Goal: Task Accomplishment & Management: Complete application form

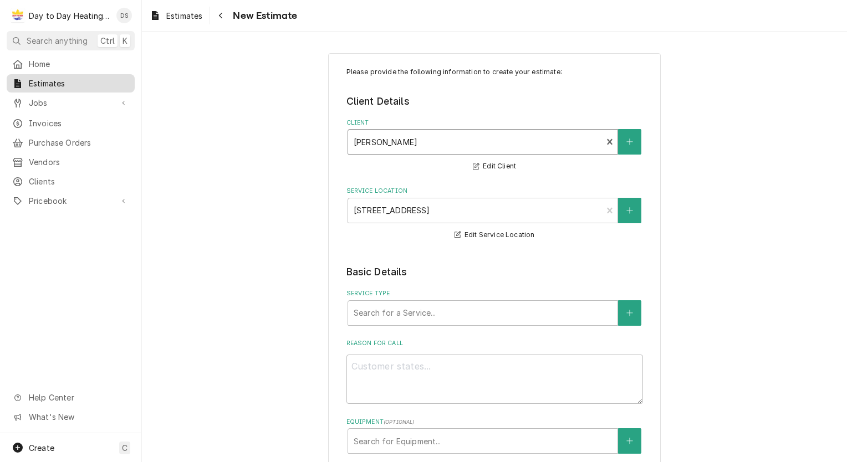
click at [45, 83] on span "Estimates" at bounding box center [79, 84] width 100 height 12
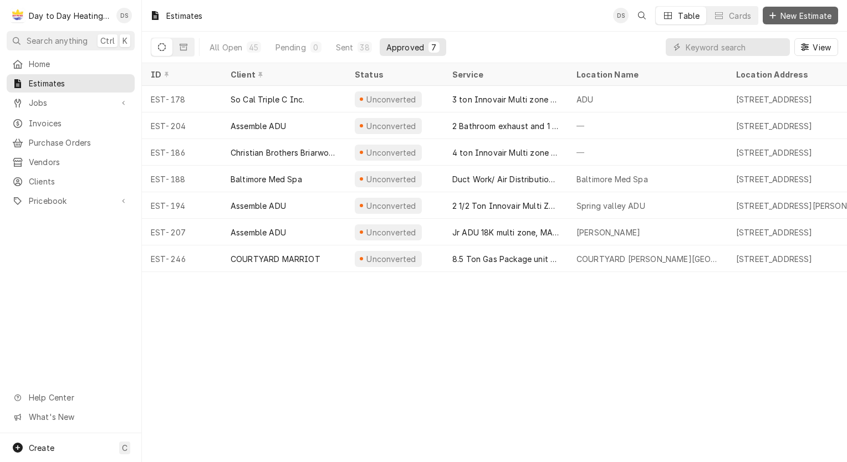
click at [794, 15] on span "New Estimate" at bounding box center [805, 16] width 55 height 12
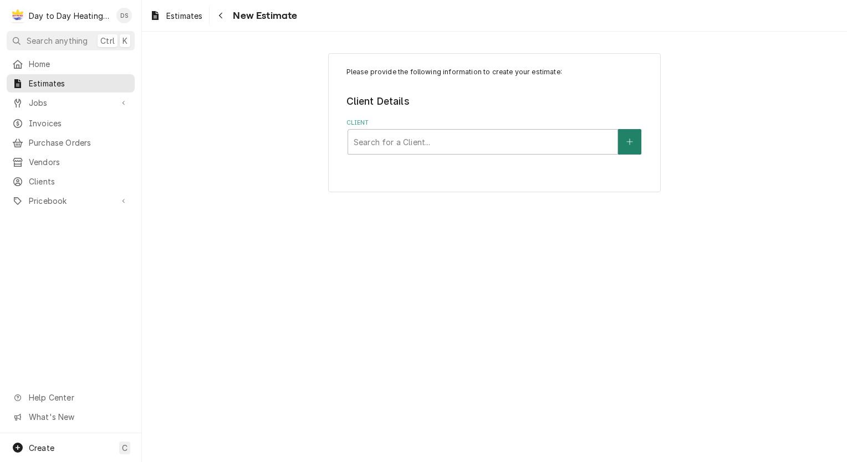
click at [636, 139] on button "Client" at bounding box center [629, 141] width 23 height 25
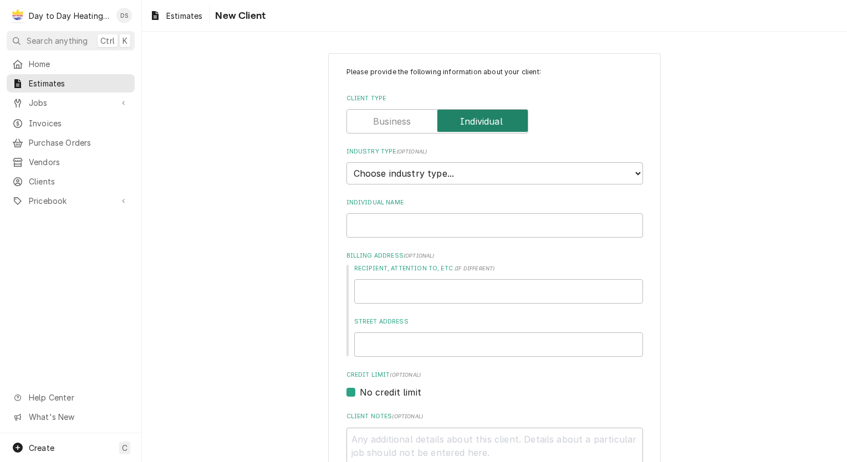
click at [407, 121] on input "Client Type" at bounding box center [437, 121] width 172 height 24
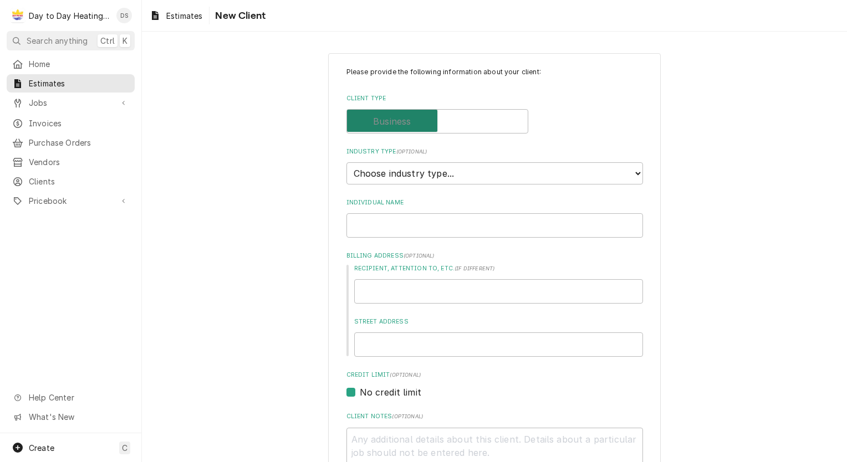
checkbox input "false"
click at [401, 184] on div "Please provide the following information about your client: Client Type Industr…" at bounding box center [494, 385] width 296 height 637
type textarea "x"
click at [401, 168] on select "Choose industry type... Residential Commercial Industrial Government" at bounding box center [494, 173] width 296 height 22
select select "1"
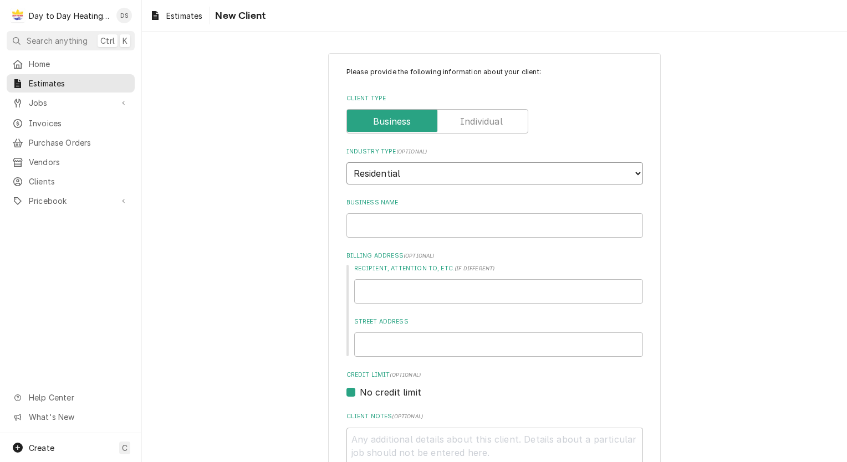
click at [346, 162] on select "Choose industry type... Residential Commercial Industrial Government" at bounding box center [494, 173] width 296 height 22
click at [418, 224] on input "Business Name" at bounding box center [494, 225] width 296 height 24
type textarea "x"
type input "L"
type textarea "x"
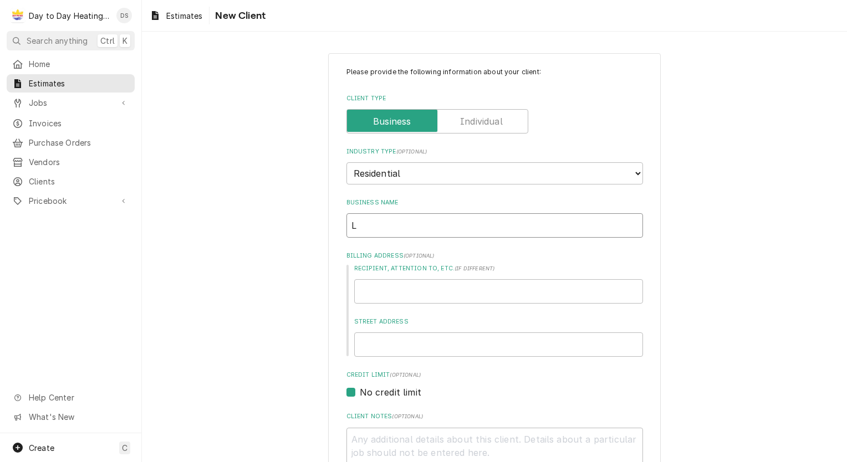
type input "Li"
type textarea "x"
type input "Lif"
type textarea "x"
type input "Lift"
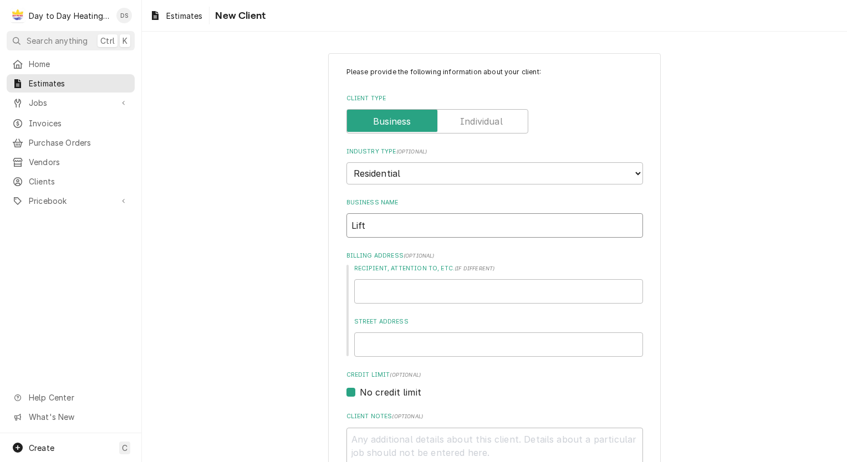
type textarea "x"
type input "Lifti"
type textarea "x"
type input "Liftin"
type textarea "x"
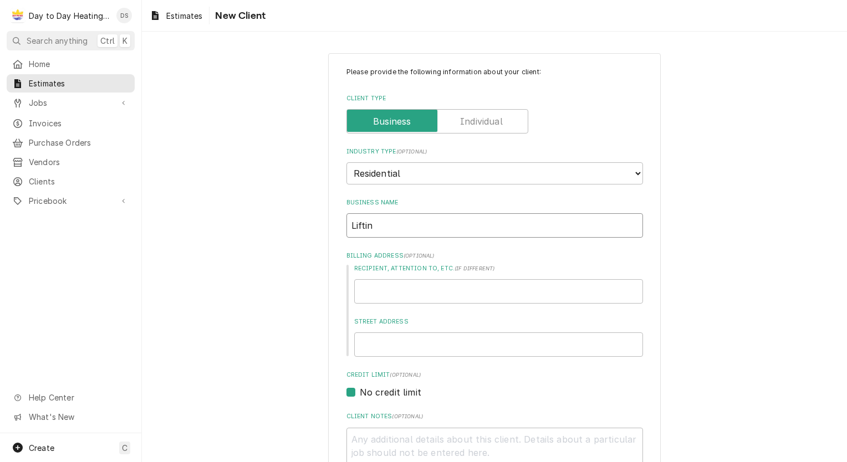
type input "Lifting"
type textarea "x"
type input "Lifting"
type textarea "x"
type input "Lifting m"
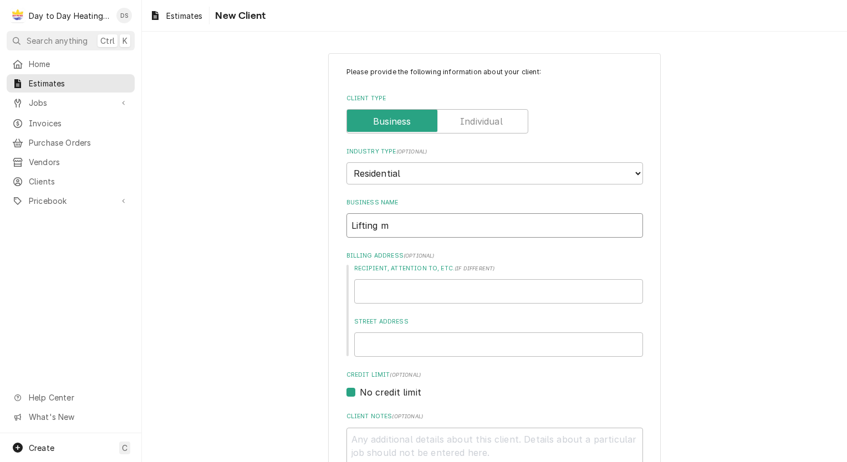
type textarea "x"
type input "Lifting mo"
type textarea "x"
type input "Lifting mou"
type textarea "x"
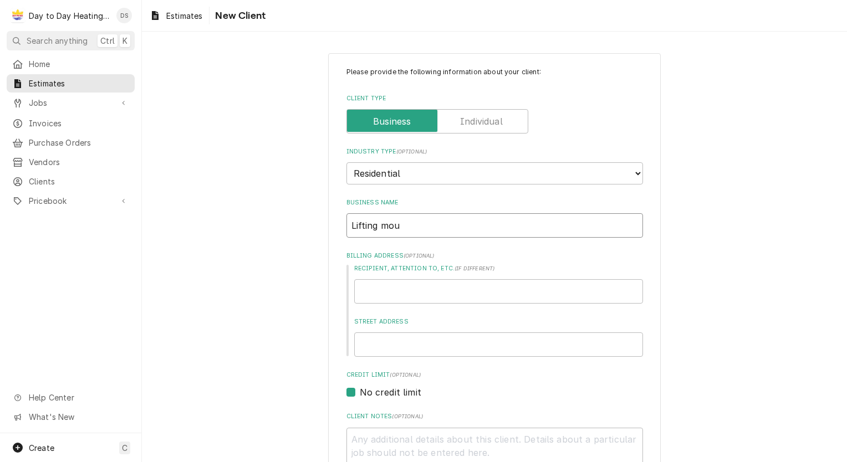
type input "Lifting moun"
type textarea "x"
type input "Lifting mount"
type textarea "x"
type input "Lifting mounta"
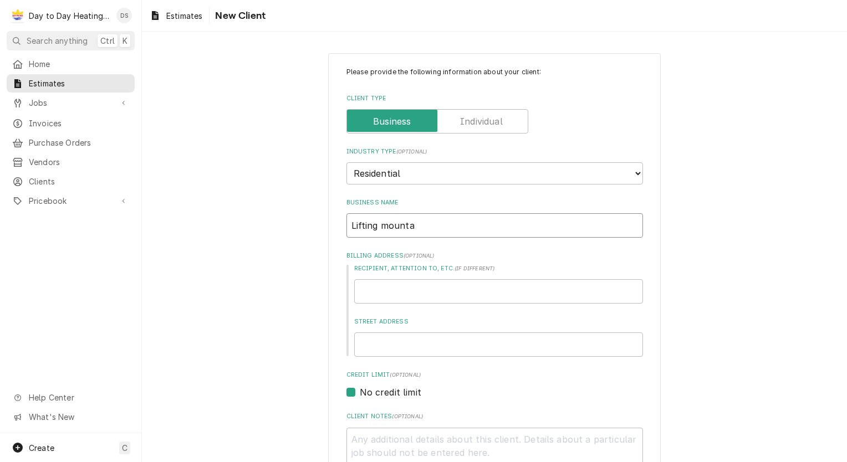
type textarea "x"
type input "Lifting mountai"
type textarea "x"
type input "Lifting mountain"
type textarea "x"
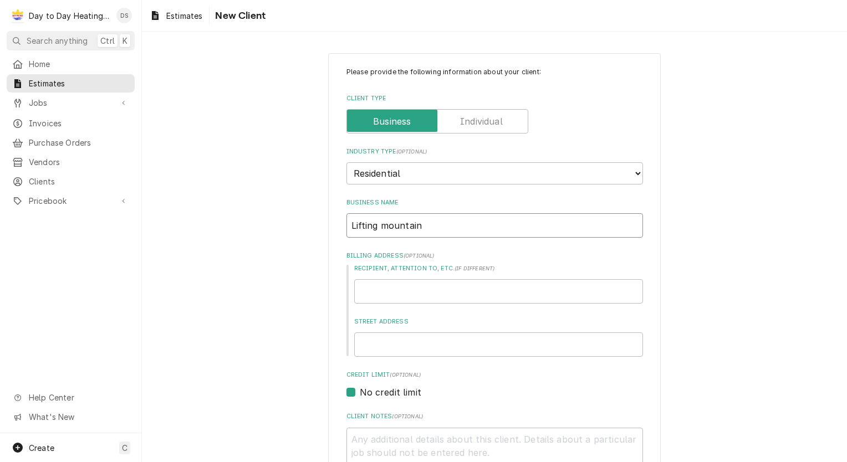
type input "Lifting mountains"
type textarea "x"
type input "Lifting mountains"
click at [313, 214] on div "Please provide the following information about your client: Client Type Industr…" at bounding box center [494, 407] width 705 height 728
click at [380, 286] on input "Recipient, Attention To, etc. ( if different )" at bounding box center [498, 291] width 289 height 24
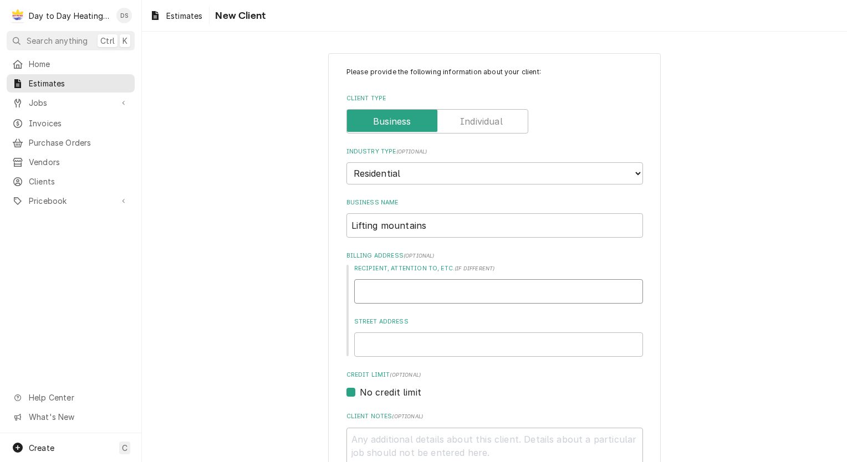
type textarea "x"
type input "R"
type textarea "x"
type input "Ri"
type textarea "x"
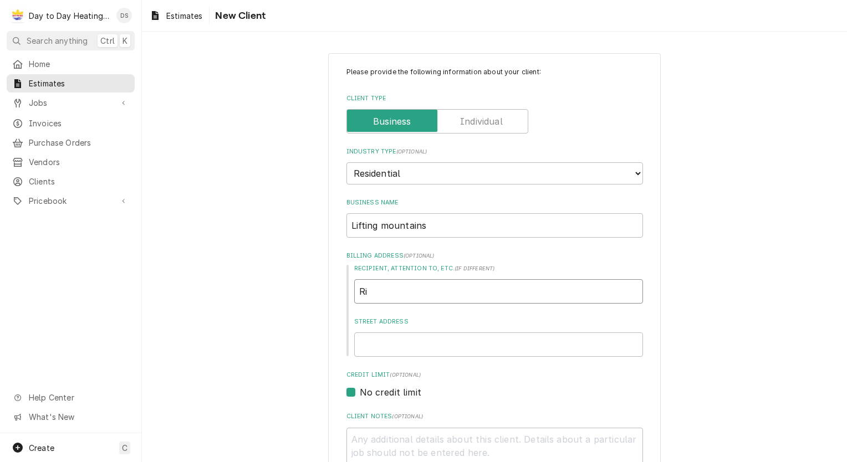
type input "Ric"
type textarea "x"
type input "Rich"
type textarea "x"
type input "Richa"
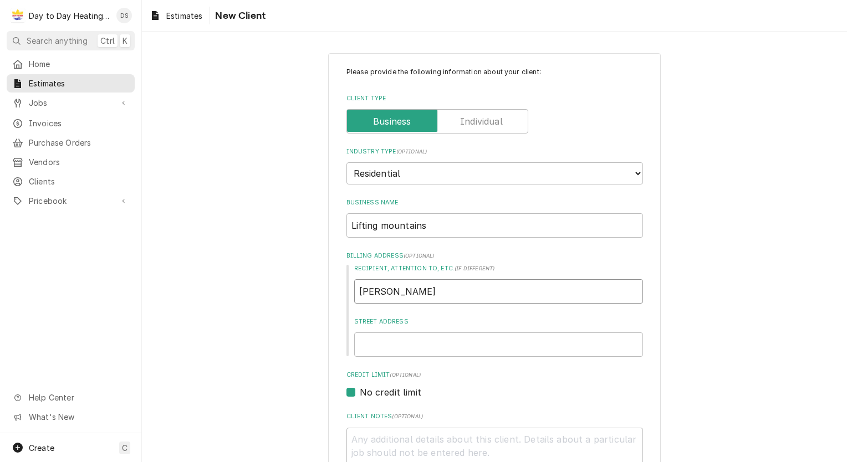
type textarea "x"
type input "Richar"
type textarea "x"
type input "Richard"
type textarea "x"
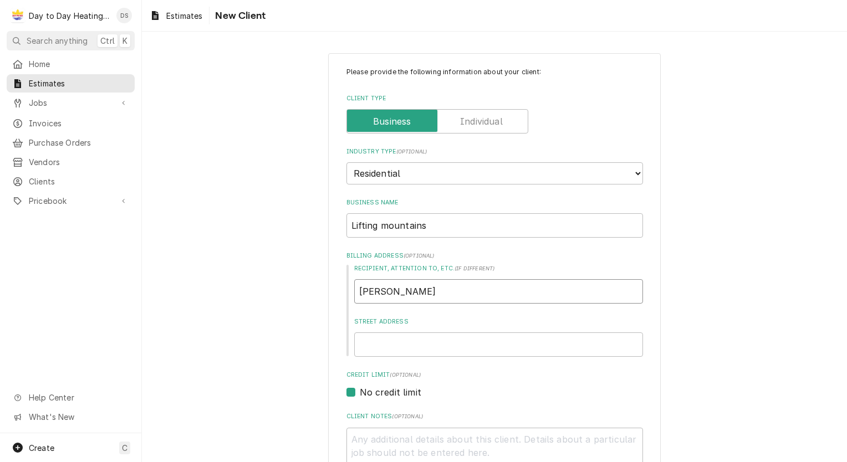
type input "Richard"
type textarea "x"
type input "Richard M"
type textarea "x"
type input "Richard Mo"
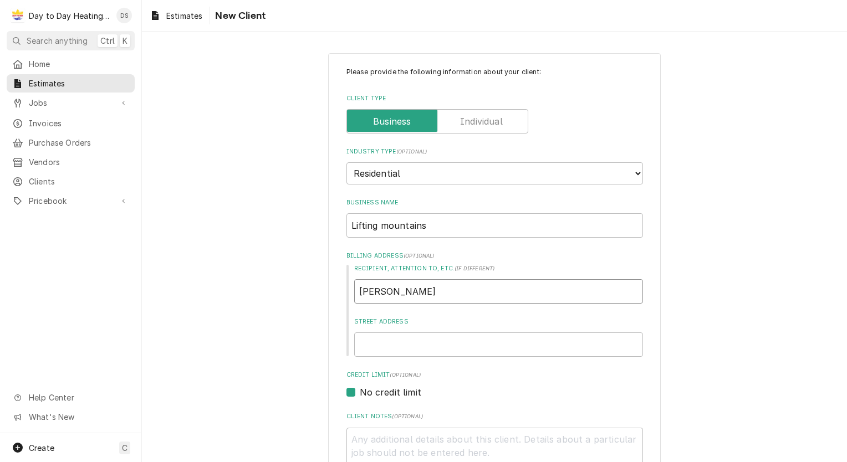
type textarea "x"
type input "Richard Mon"
type textarea "x"
type input "Richard Mont"
type textarea "x"
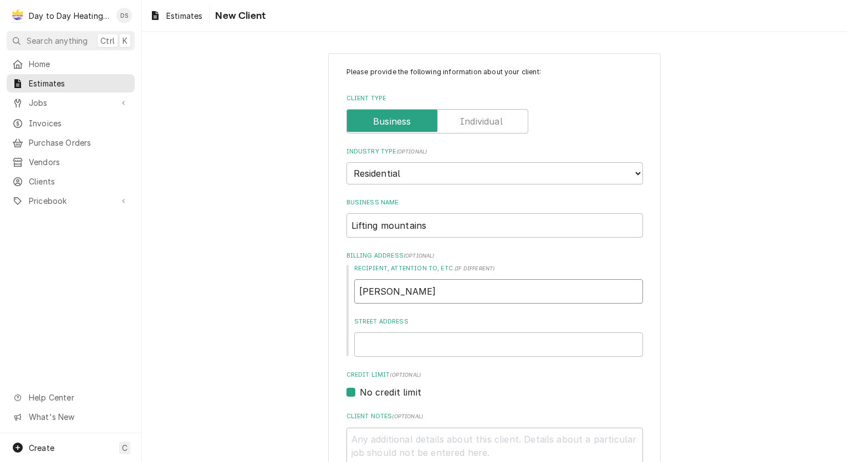
type input "Richard Monta"
type textarea "x"
type input "Richard Montan"
type textarea "x"
type input "Richard Montano"
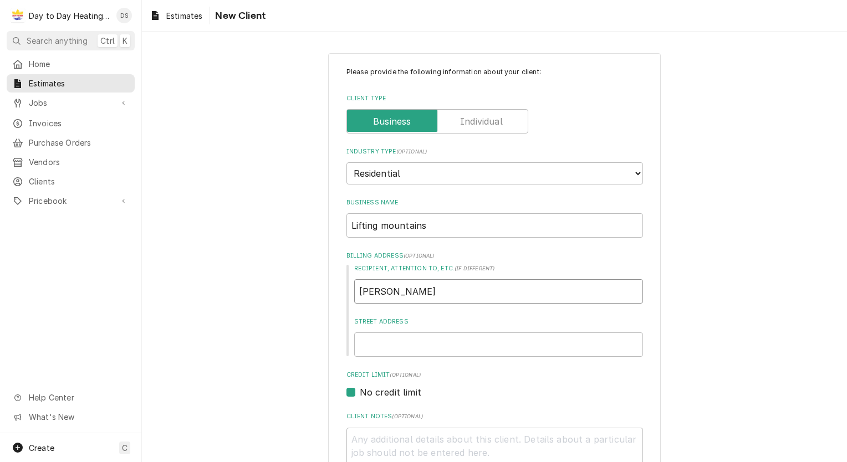
type textarea "x"
type input "Richard Montano"
type textarea "x"
type input "Richard Montano"
click at [386, 341] on input "Street Address" at bounding box center [498, 344] width 289 height 24
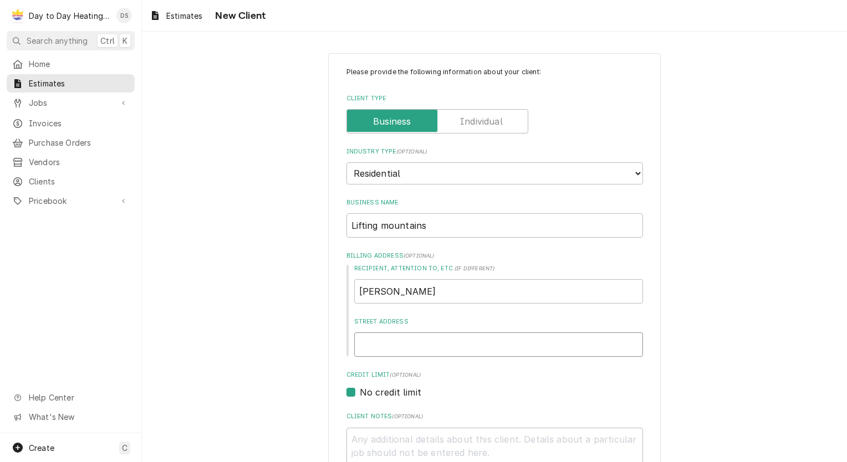
type textarea "x"
type input "4"
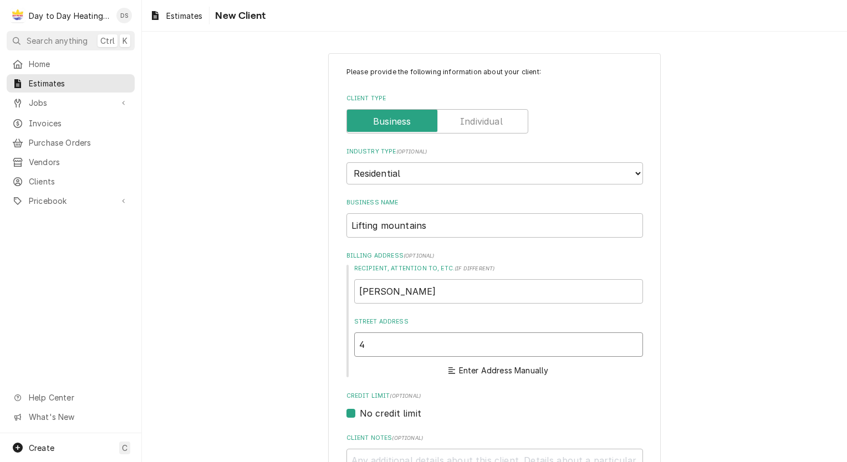
type textarea "x"
type input "40"
type textarea "x"
type input "407"
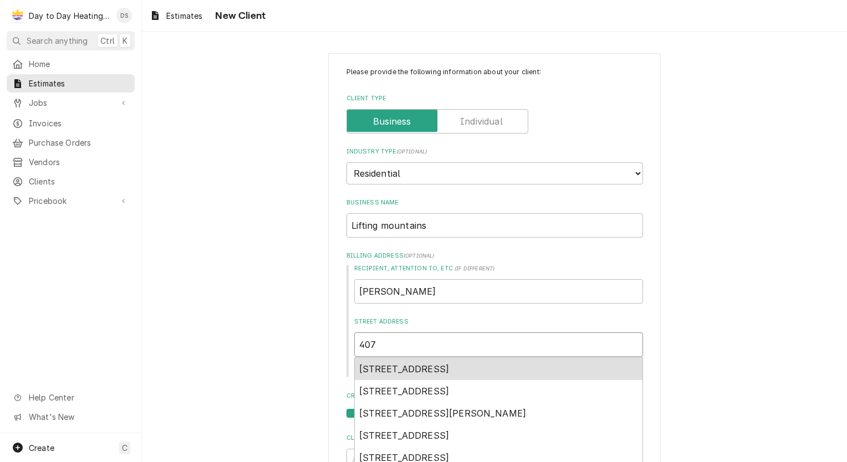
type textarea "x"
type input "4079"
type textarea "x"
type input "4079"
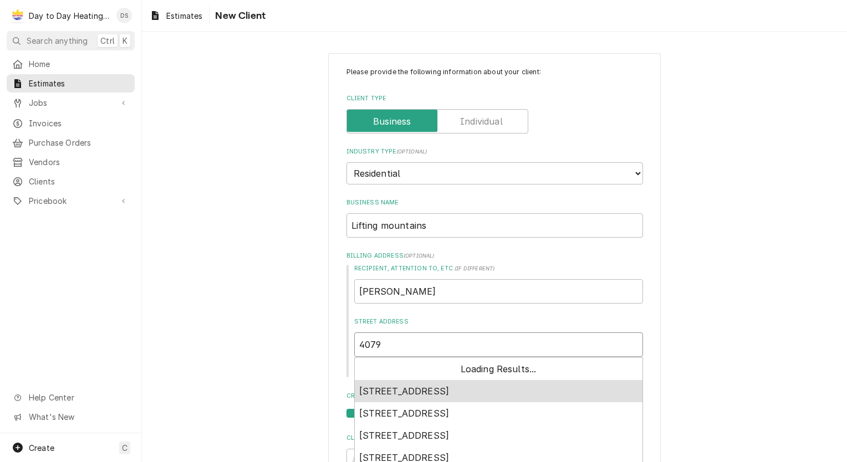
type textarea "x"
type input "4079 g"
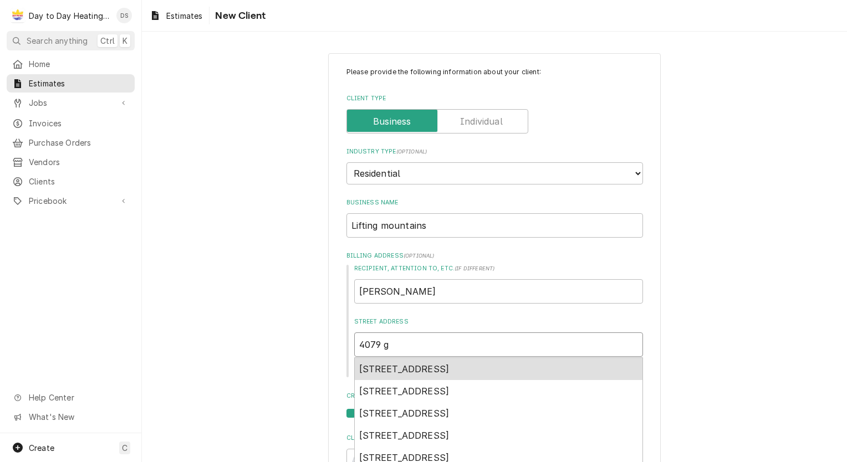
type textarea "x"
type input "4079 go"
type textarea "x"
type input "4079 gov"
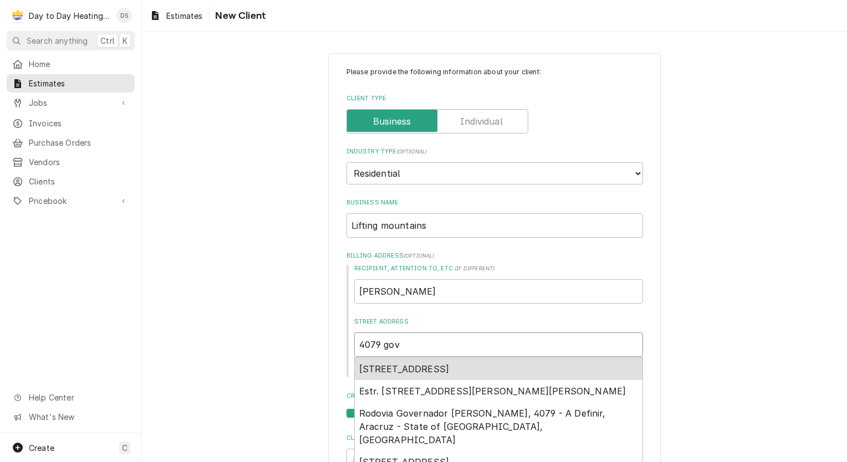
click at [449, 367] on span "4079 Governor Drive, San Diego, CA, USA" at bounding box center [404, 369] width 90 height 11
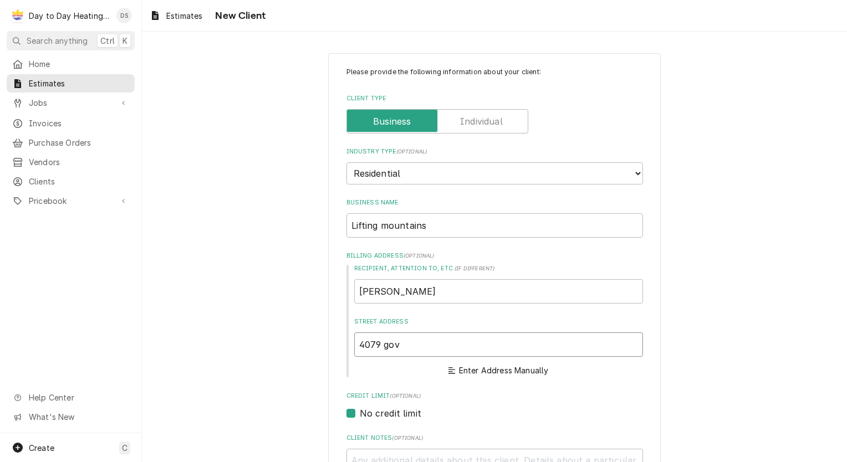
type textarea "x"
type input "4079 Governor Dr"
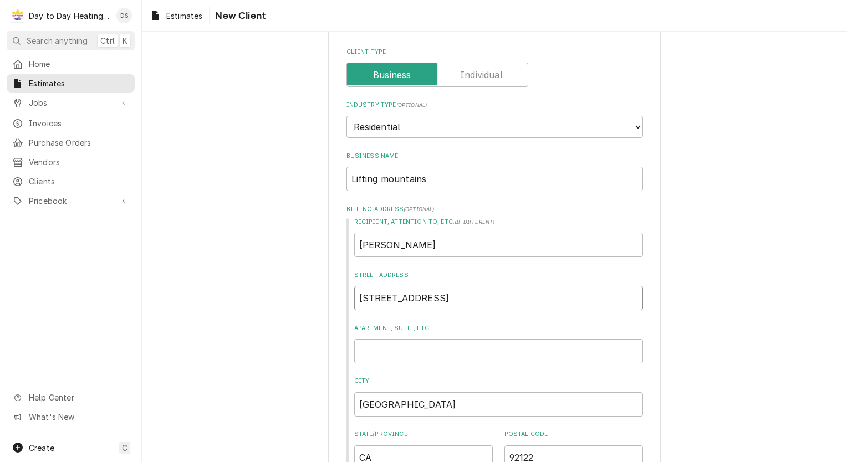
scroll to position [111, 0]
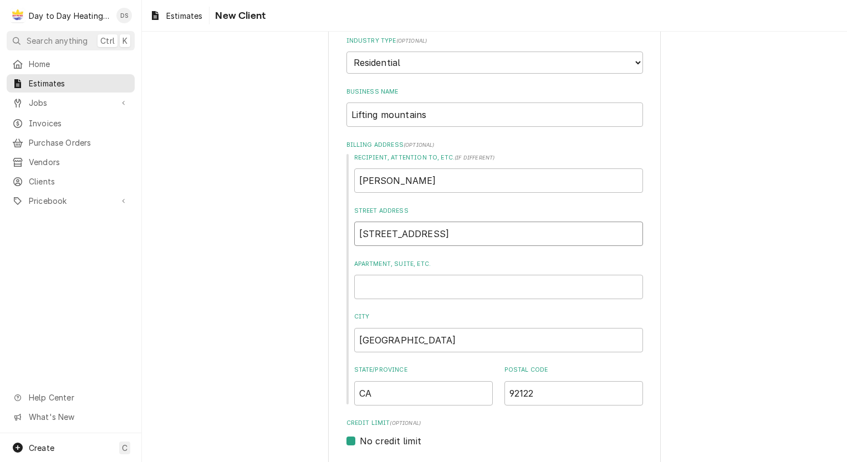
type textarea "x"
type input "4079 Governor Dr"
click at [412, 289] on input "Apartment, Suite, etc." at bounding box center [498, 287] width 289 height 24
type textarea "x"
type input "3"
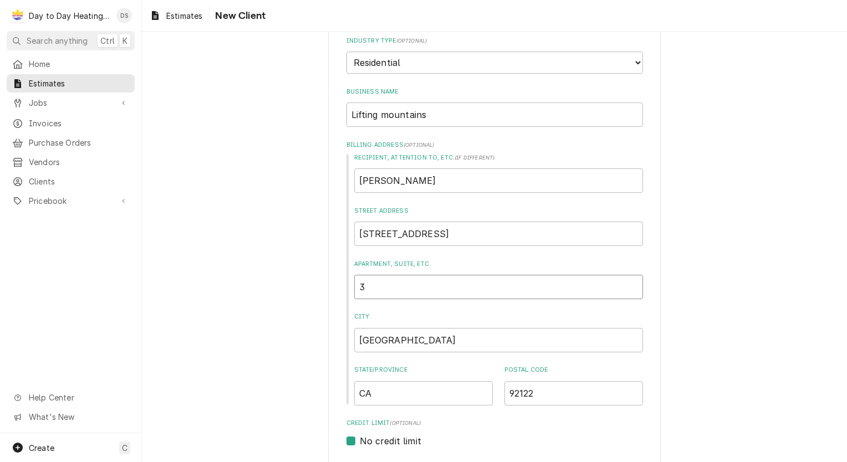
type textarea "x"
type input "32"
type textarea "x"
type input "329"
type textarea "x"
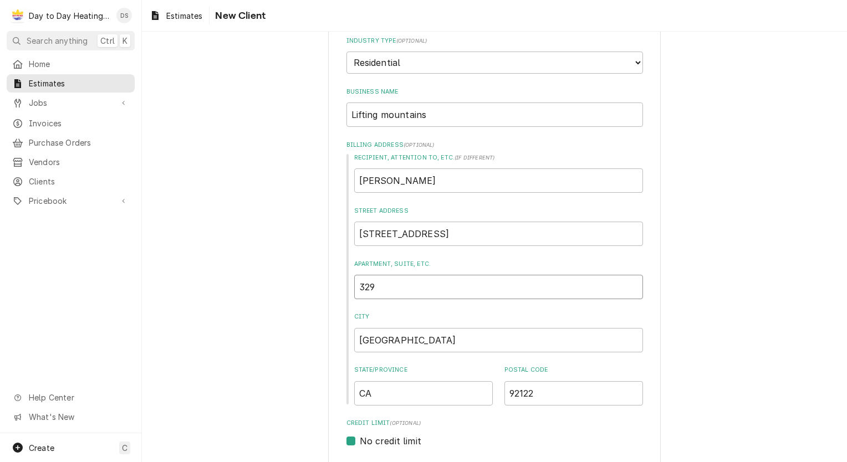
type input "329"
click at [299, 292] on div "Please provide the following information about your client: Client Type Industr…" at bounding box center [494, 375] width 705 height 887
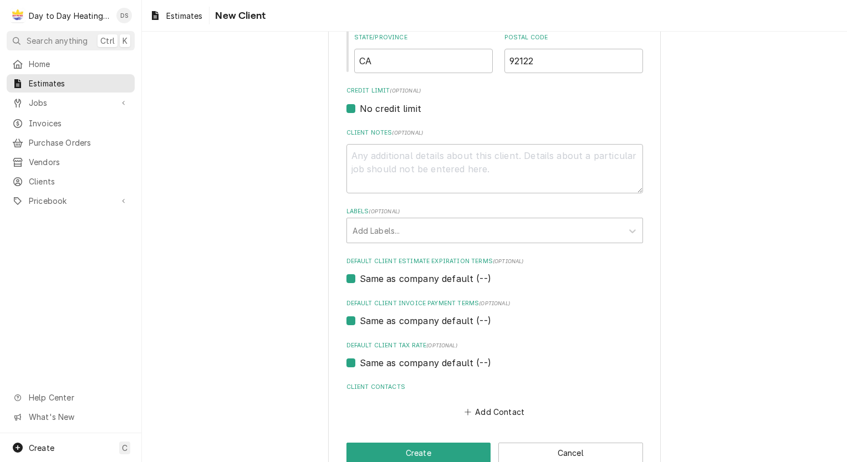
scroll to position [467, 0]
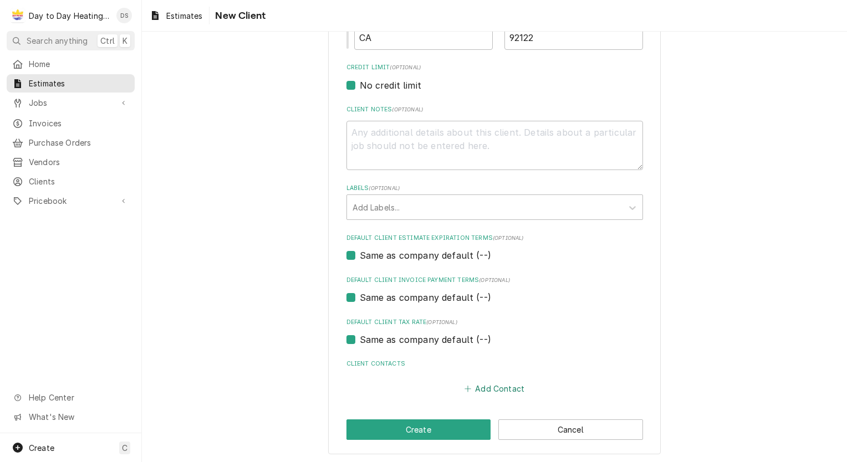
click at [467, 388] on icon "Client Contacts" at bounding box center [467, 389] width 7 height 8
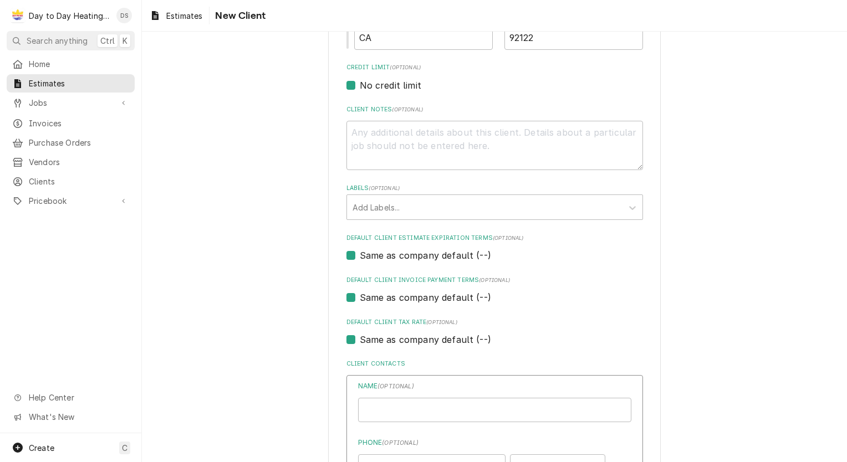
type textarea "x"
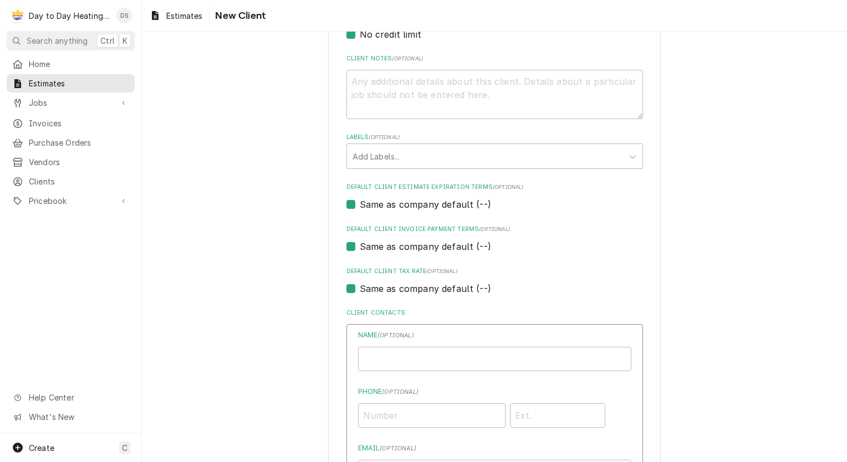
scroll to position [577, 0]
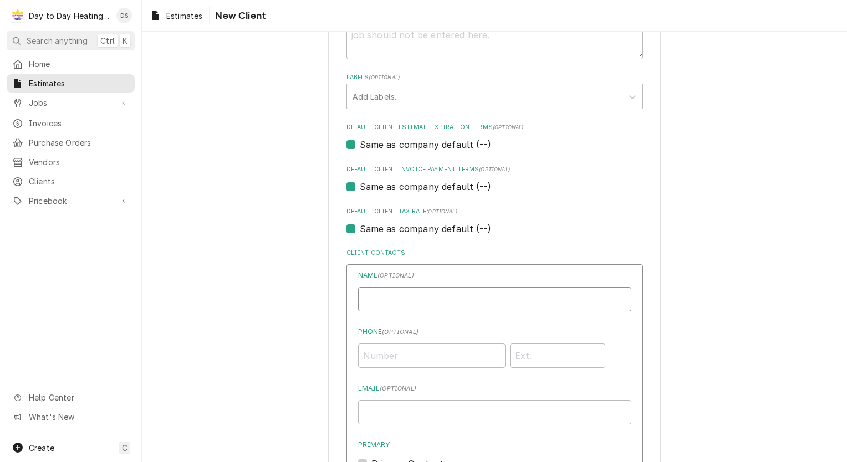
click at [419, 305] on input "Business Name" at bounding box center [494, 299] width 273 height 24
type input "Richard Montano"
click at [364, 350] on input "Phone ( optional )" at bounding box center [431, 356] width 147 height 24
type input "(619) 246-3509"
click at [388, 415] on input "Email ( optional )" at bounding box center [494, 412] width 273 height 24
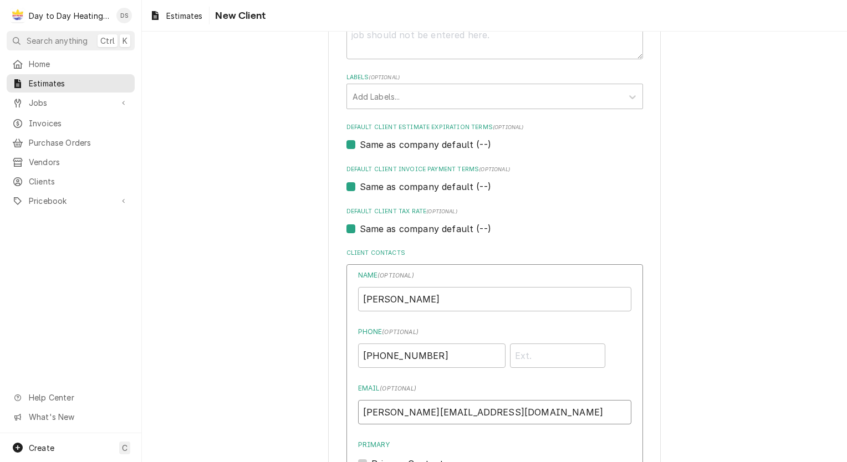
scroll to position [688, 0]
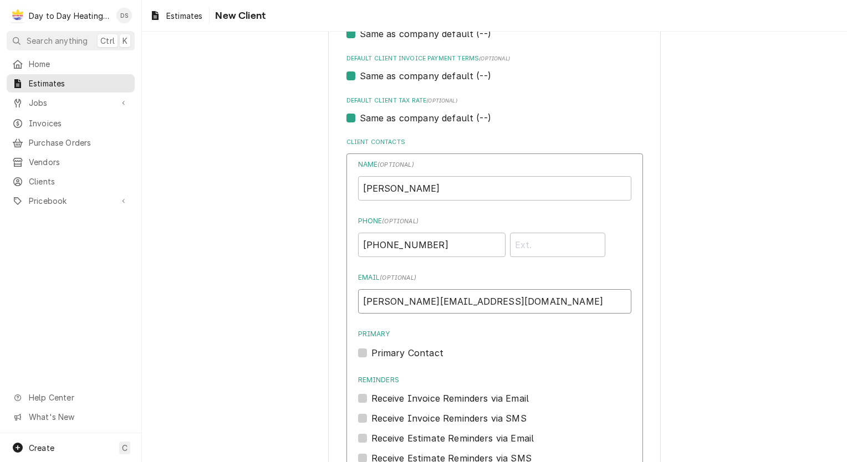
type input "Richard@liftingmountains.com"
click at [371, 351] on label "Primary Contact" at bounding box center [407, 352] width 72 height 13
click at [371, 351] on input "Primary" at bounding box center [507, 358] width 273 height 24
checkbox input "true"
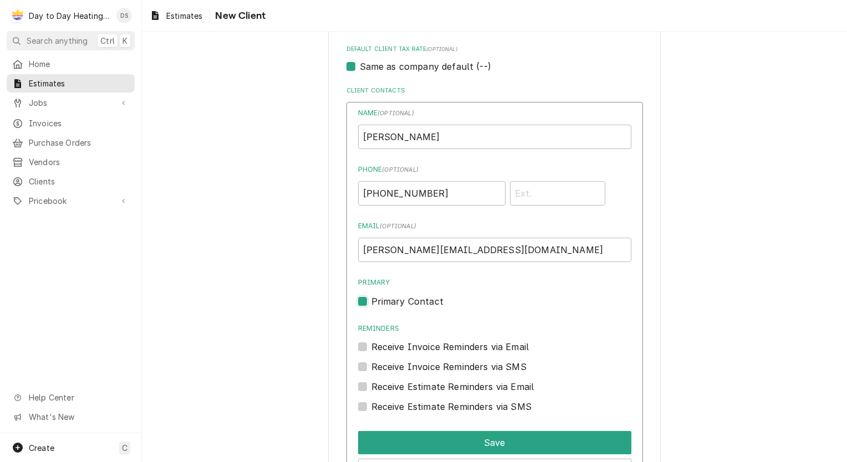
scroll to position [799, 0]
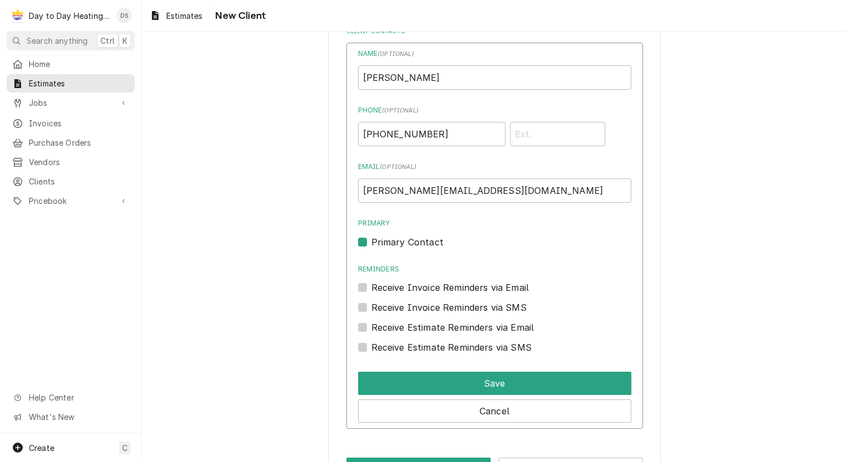
click at [371, 288] on label "Receive Invoice Reminders via Email" at bounding box center [450, 287] width 158 height 13
click at [371, 288] on input "Reminders" at bounding box center [507, 293] width 273 height 24
checkbox input "true"
click at [371, 309] on label "Receive Invoice Reminders via SMS" at bounding box center [448, 307] width 155 height 13
click at [371, 309] on input "Contact Edit Form" at bounding box center [507, 313] width 273 height 24
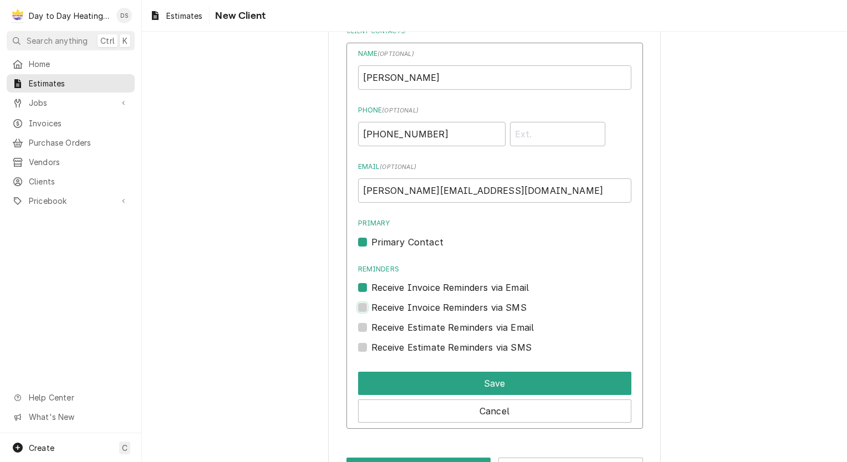
checkbox input "true"
click at [371, 324] on label "Receive Estimate Reminders via Email" at bounding box center [452, 327] width 163 height 13
click at [371, 324] on input "Contact Edit Form" at bounding box center [507, 333] width 273 height 24
checkbox input "true"
click at [361, 351] on div "Receive Estimate Reminders via SMS" at bounding box center [494, 347] width 273 height 13
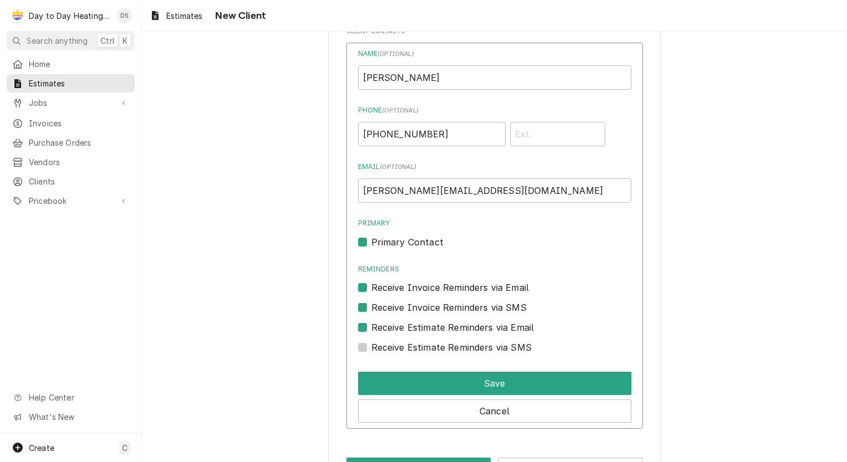
click at [371, 347] on label "Receive Estimate Reminders via SMS" at bounding box center [451, 347] width 160 height 13
click at [371, 347] on input "Contact Edit Form" at bounding box center [507, 353] width 273 height 24
checkbox input "true"
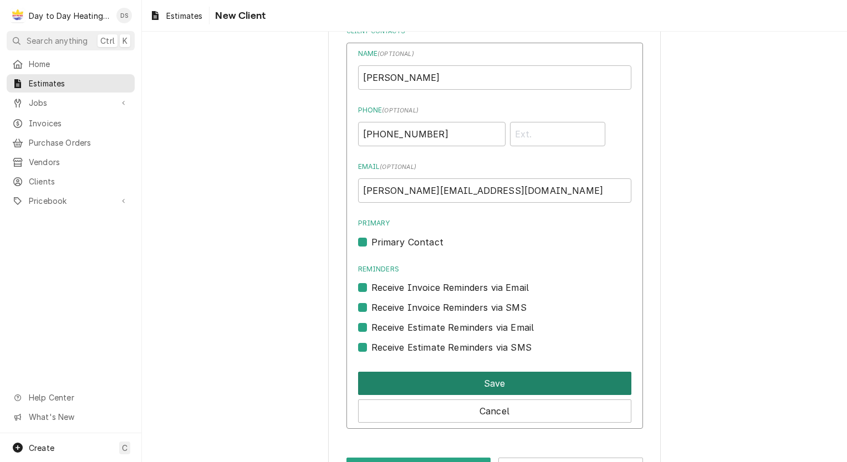
click at [479, 380] on button "Save" at bounding box center [494, 383] width 273 height 23
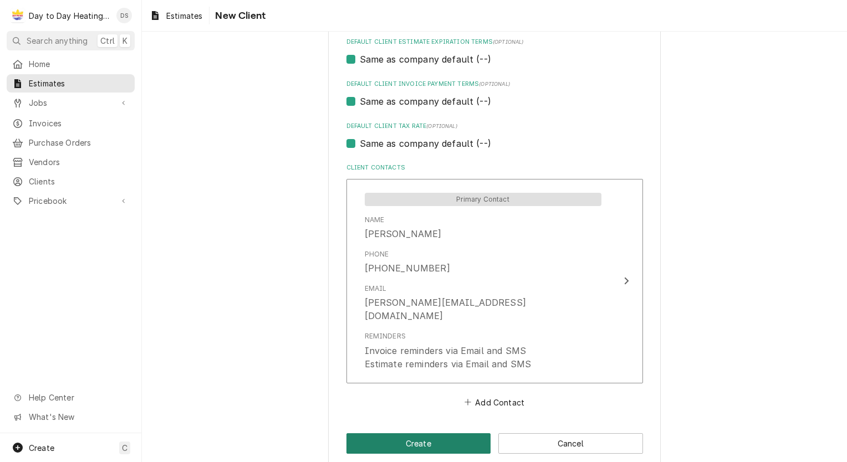
click at [417, 433] on button "Create" at bounding box center [418, 443] width 145 height 21
type textarea "x"
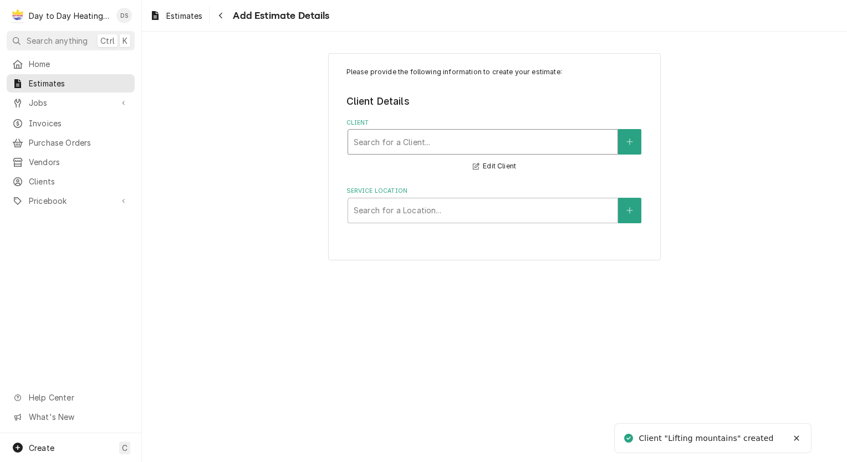
click at [462, 150] on div "Client" at bounding box center [483, 142] width 258 height 20
type input "lift"
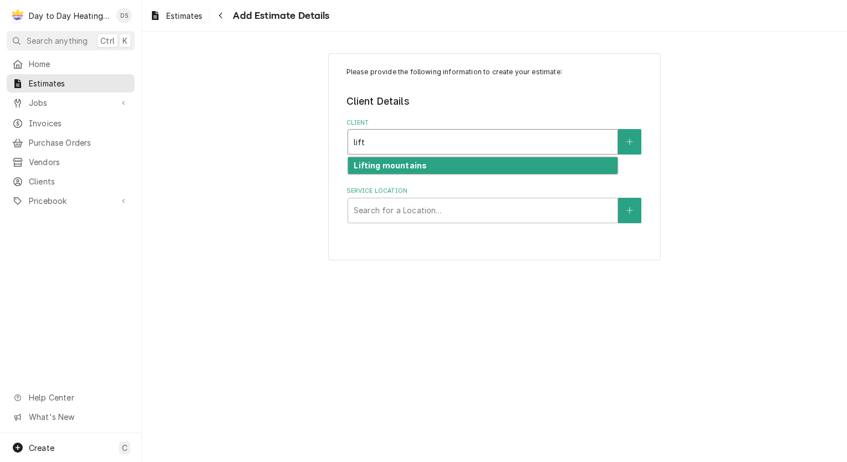
click at [439, 167] on div "Lifting mountains" at bounding box center [482, 165] width 269 height 17
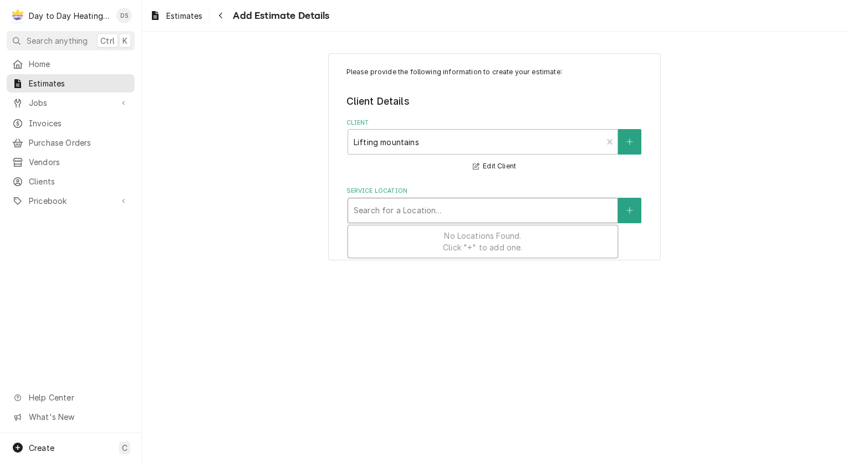
click at [463, 209] on div "Service Location" at bounding box center [483, 211] width 258 height 20
click at [490, 167] on button "Edit Client" at bounding box center [494, 167] width 47 height 14
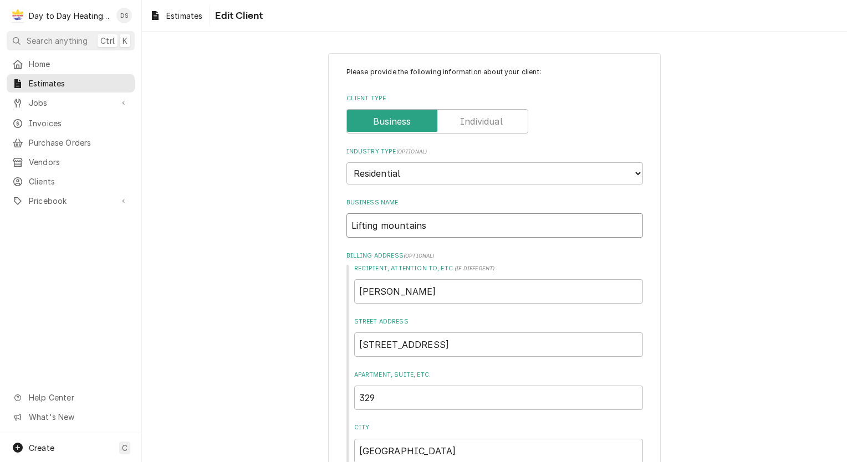
click at [386, 227] on input "Lifting mountains" at bounding box center [494, 225] width 296 height 24
type textarea "x"
type input "Lifting ountains"
type textarea "x"
type input "Lifting Mountains"
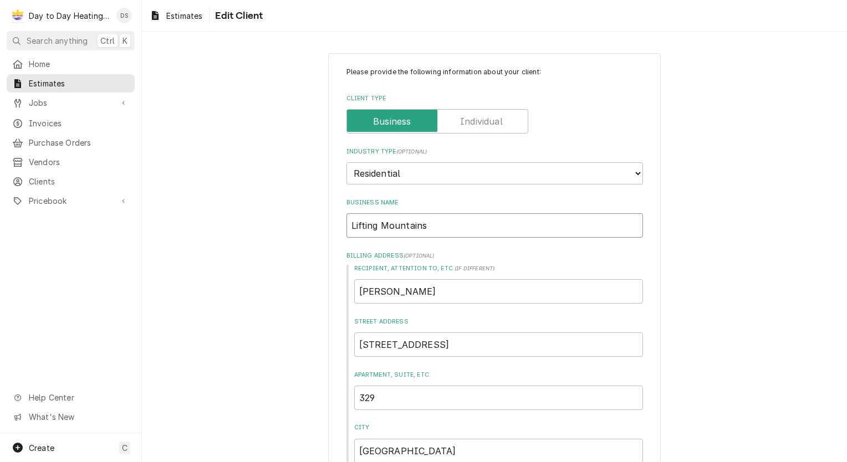
type textarea "x"
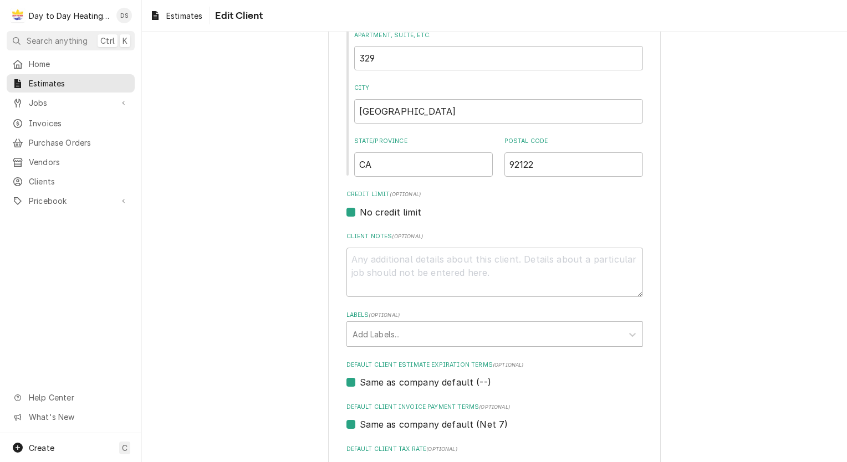
scroll to position [388, 0]
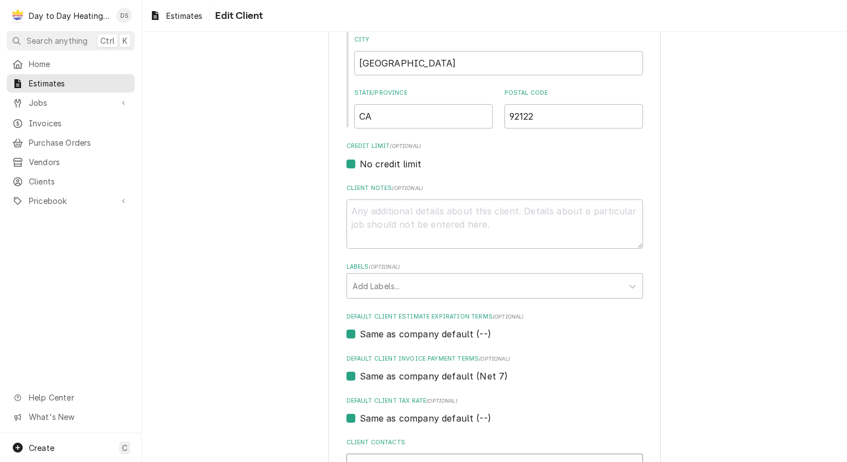
type input "Lifting Mountains"
click at [283, 335] on div "Please provide the following information about your client: Client Type Industr…" at bounding box center [494, 203] width 705 height 1097
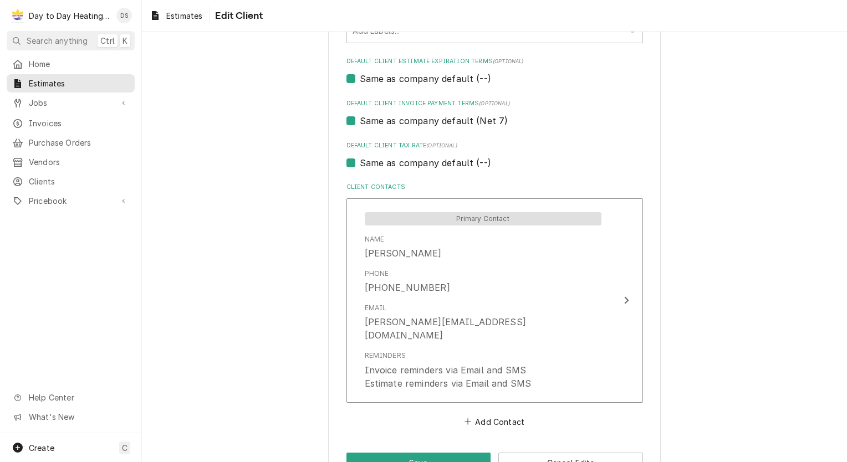
scroll to position [663, 0]
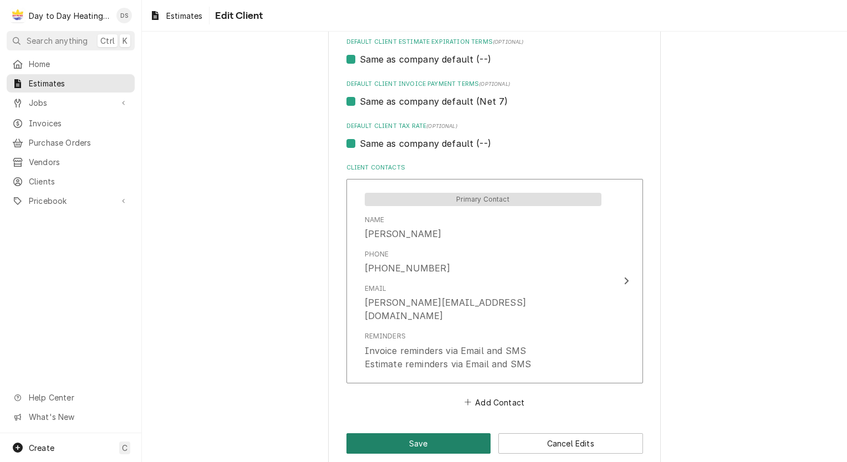
click at [412, 433] on button "Save" at bounding box center [418, 443] width 145 height 21
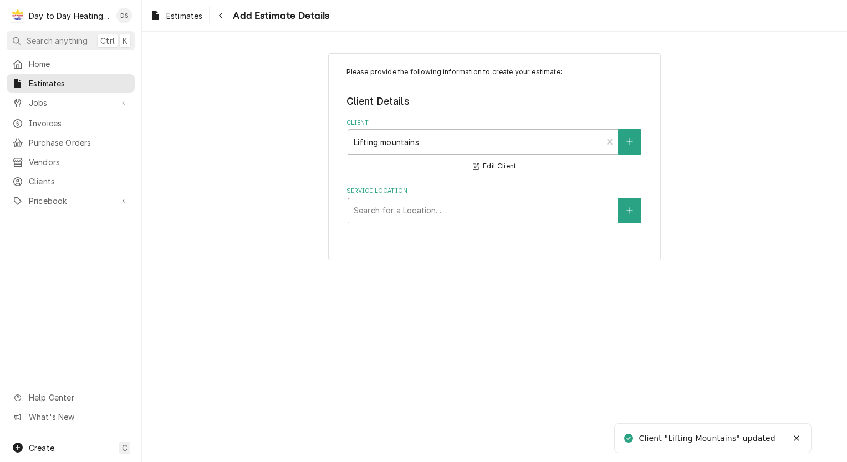
click at [428, 208] on div "Service Location" at bounding box center [483, 211] width 258 height 20
click at [525, 306] on div "Please provide the following information to create your estimate: Client Detail…" at bounding box center [494, 247] width 705 height 431
click at [463, 144] on div "Client" at bounding box center [475, 142] width 243 height 20
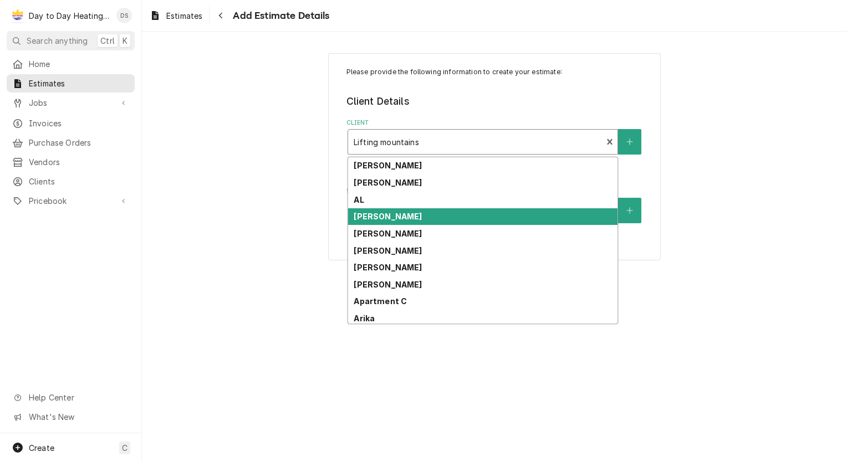
click at [239, 245] on div "Please provide the following information to create your estimate: Client Detail…" at bounding box center [494, 156] width 705 height 227
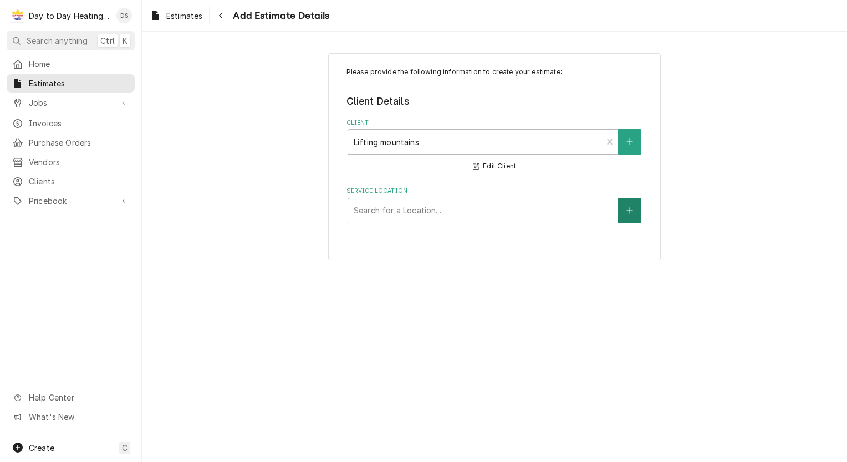
click at [630, 208] on icon "Create New Location" at bounding box center [629, 211] width 7 height 8
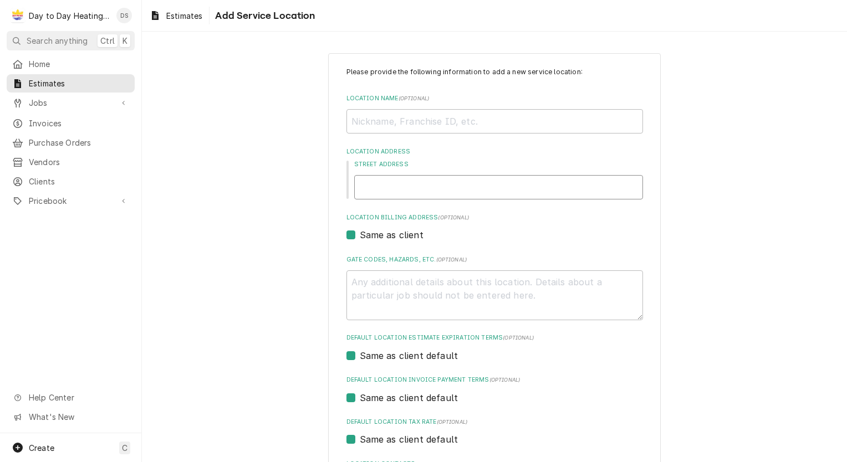
click at [417, 191] on input "Street Address" at bounding box center [498, 187] width 289 height 24
type textarea "x"
type input "2"
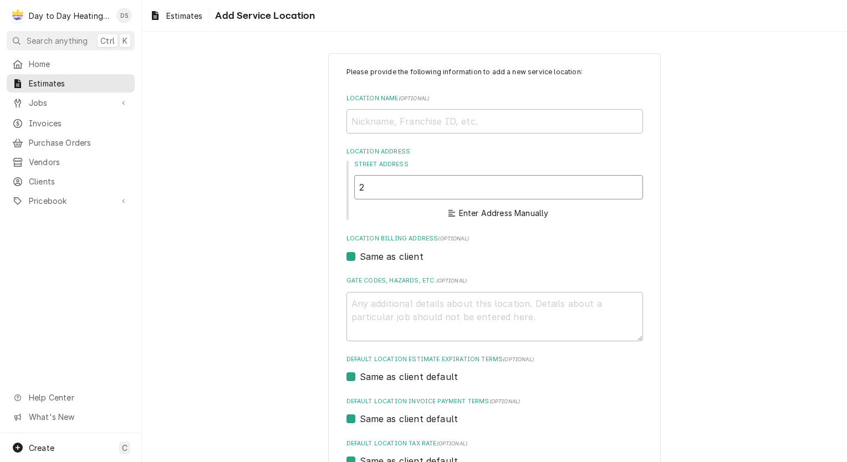
type textarea "x"
type input "22"
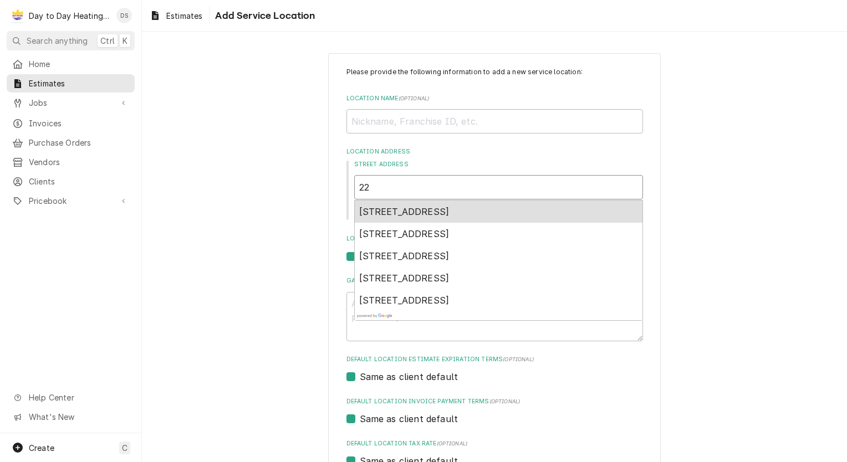
type textarea "x"
type input "228"
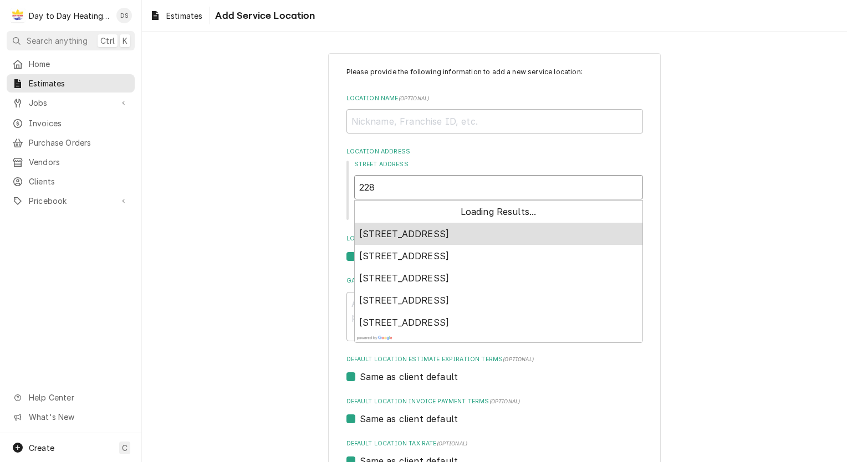
type textarea "x"
type input "228"
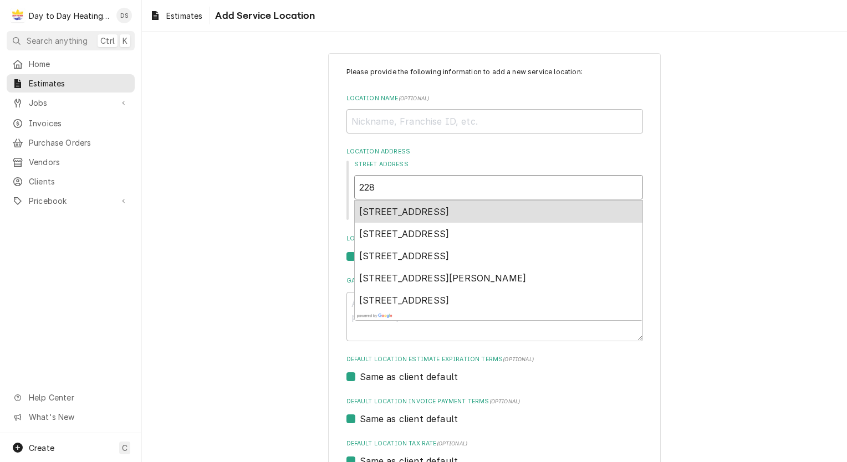
type textarea "x"
type input "228 3"
type textarea "x"
type input "228 36"
type textarea "x"
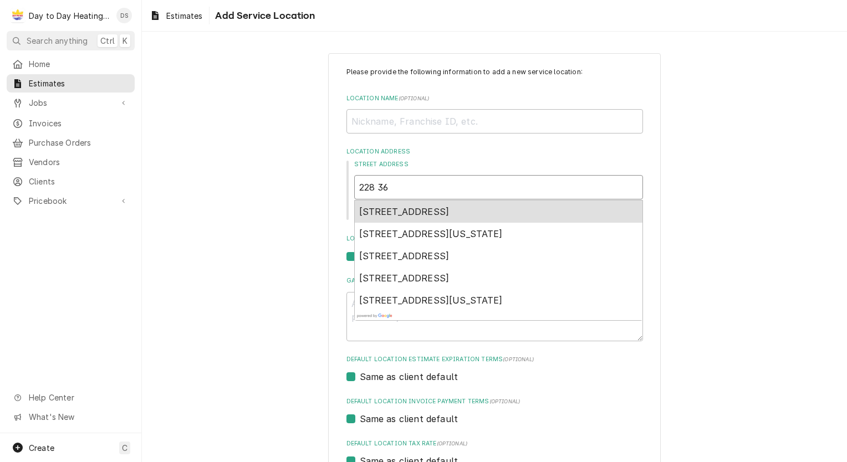
type input "228 36t"
type textarea "x"
type input "228 36th"
type textarea "x"
type input "228 36th"
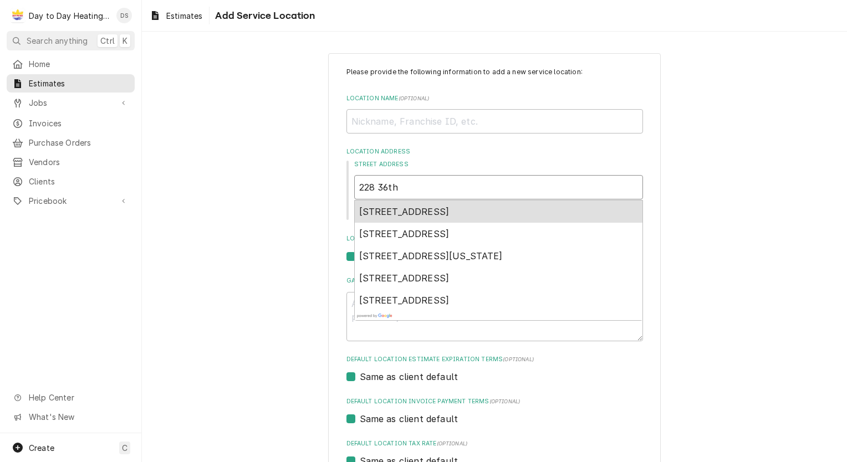
click at [423, 211] on span "228 36th Street, San Diego, CA, USA" at bounding box center [404, 211] width 90 height 11
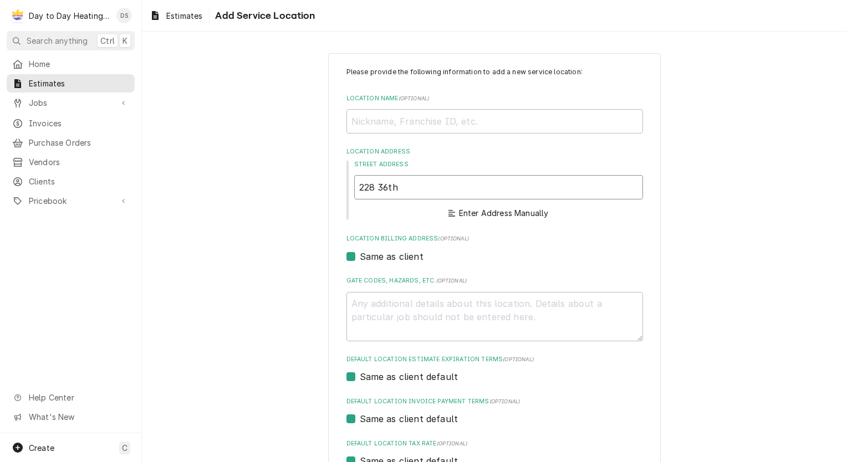
type textarea "x"
type input "228 36th St"
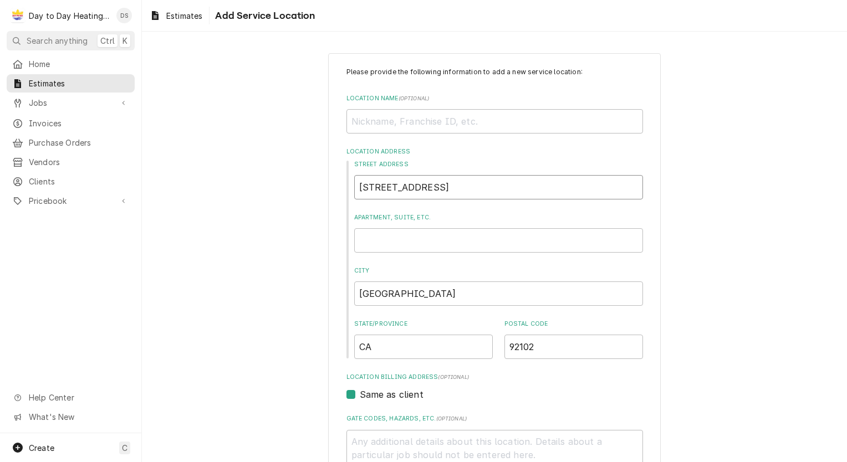
type textarea "x"
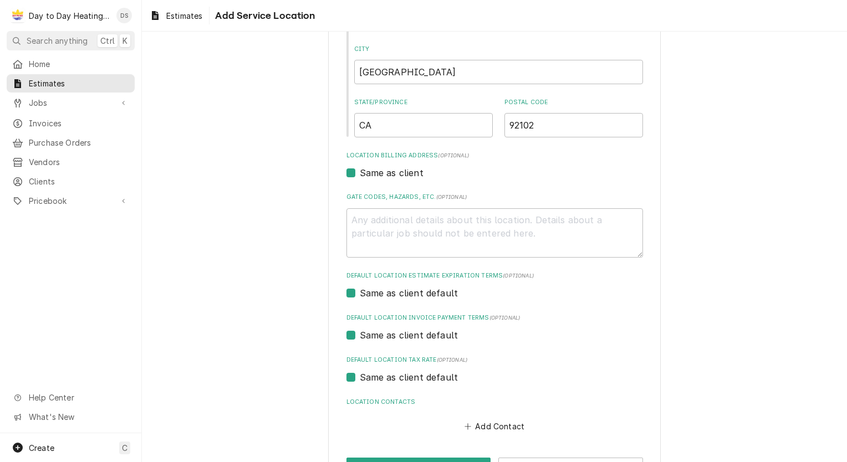
scroll to position [260, 0]
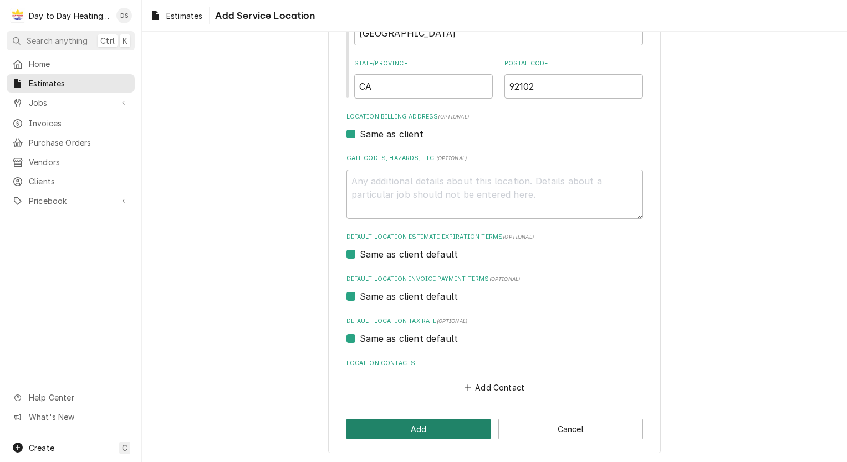
type input "228 36th St"
click at [405, 423] on button "Add" at bounding box center [418, 429] width 145 height 21
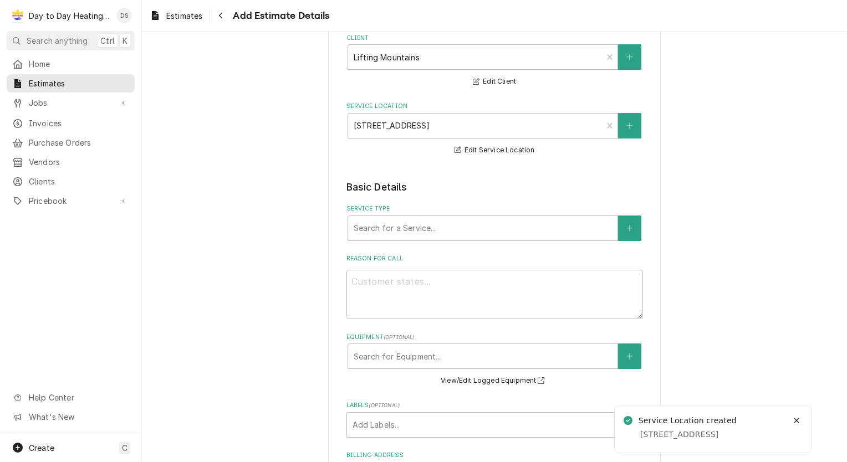
scroll to position [111, 0]
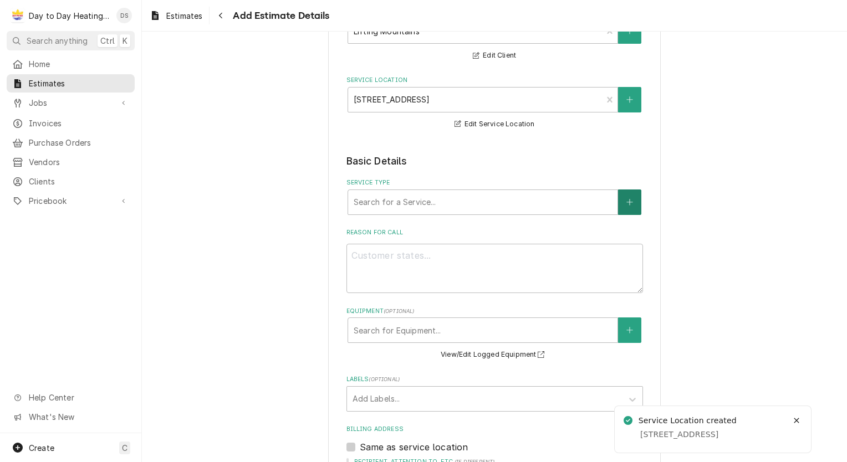
click at [618, 201] on button "Service Type" at bounding box center [629, 202] width 23 height 25
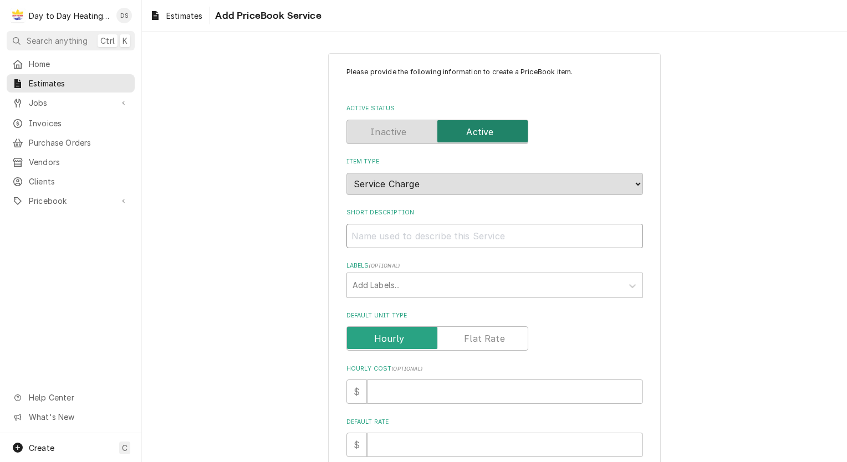
click at [410, 232] on input "Short Description" at bounding box center [494, 236] width 296 height 24
type textarea "x"
type input "2"
type textarea "x"
type input "27"
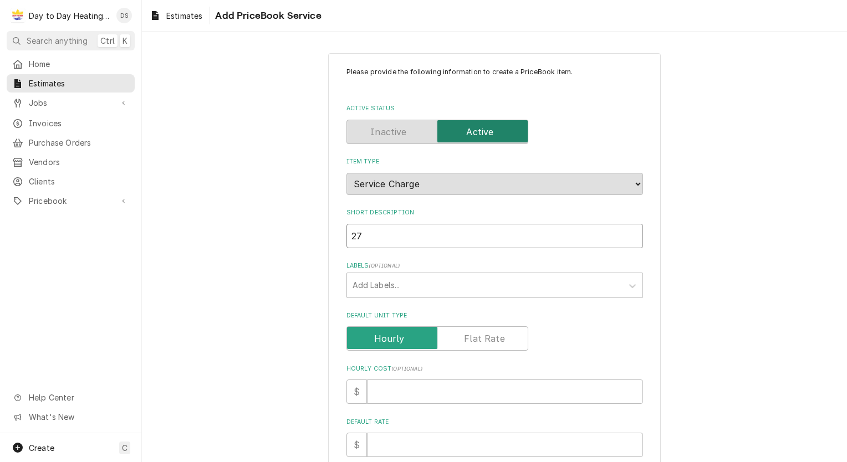
type textarea "x"
type input "27"
type textarea "x"
type input "27"
type textarea "x"
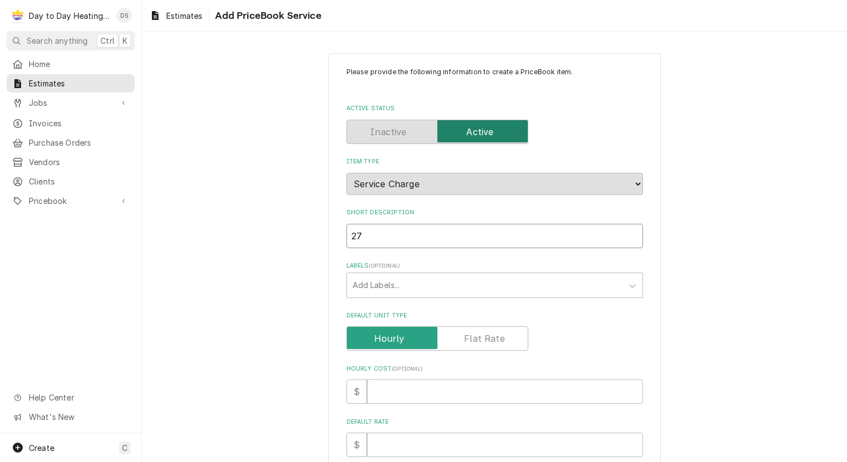
type input "27K"
type textarea "x"
type input "27K"
type textarea "x"
type input "27K M"
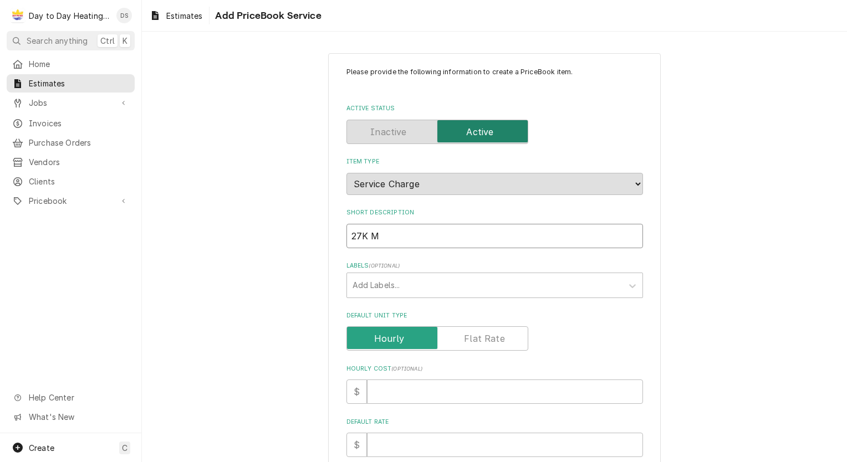
type textarea "x"
type input "27K Mu"
type textarea "x"
type input "27K Mul"
type textarea "x"
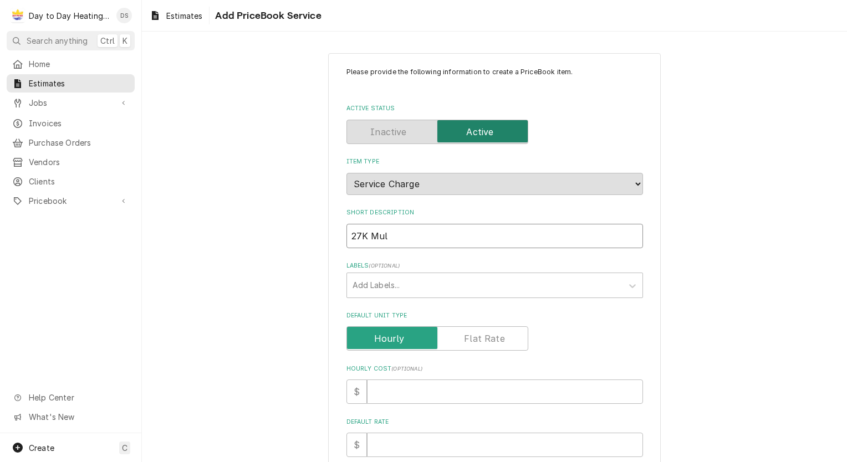
type input "27K Mult"
type textarea "x"
type input "27K Multi"
type textarea "x"
type input "27K Multi"
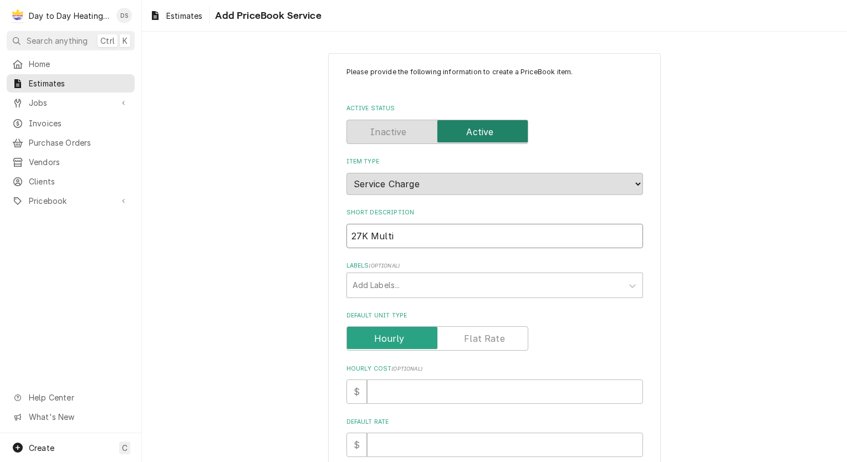
type textarea "x"
type input "27K Multi z"
type textarea "x"
type input "27K Multi zo"
type textarea "x"
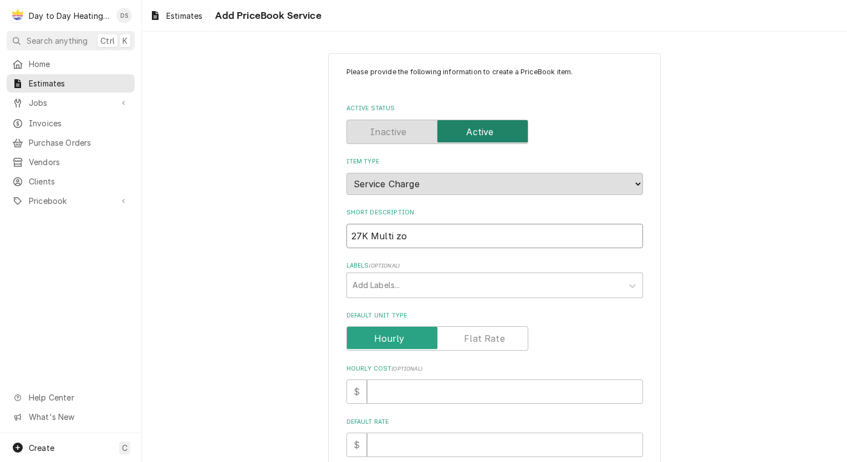
type input "27K Multi zon"
type textarea "x"
type input "27K Multi zone"
type textarea "x"
type input "27K Multi zone"
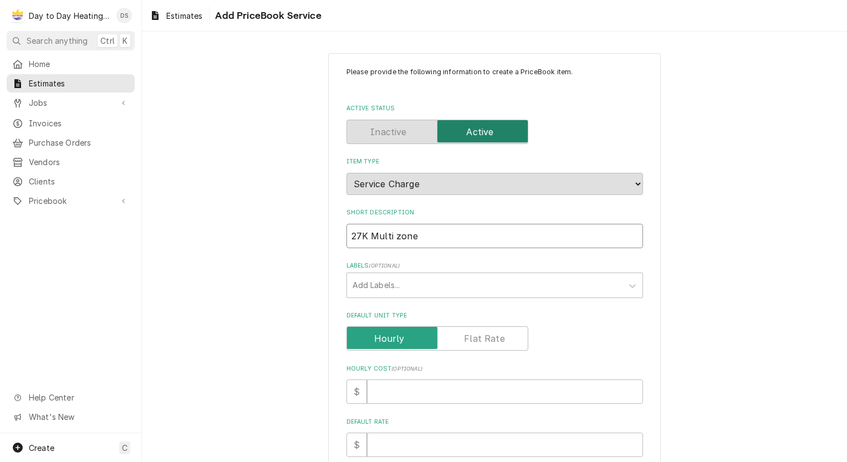
type textarea "x"
type input "27K Multi zone 3"
type textarea "x"
type input "27K Multi zone 3"
type textarea "x"
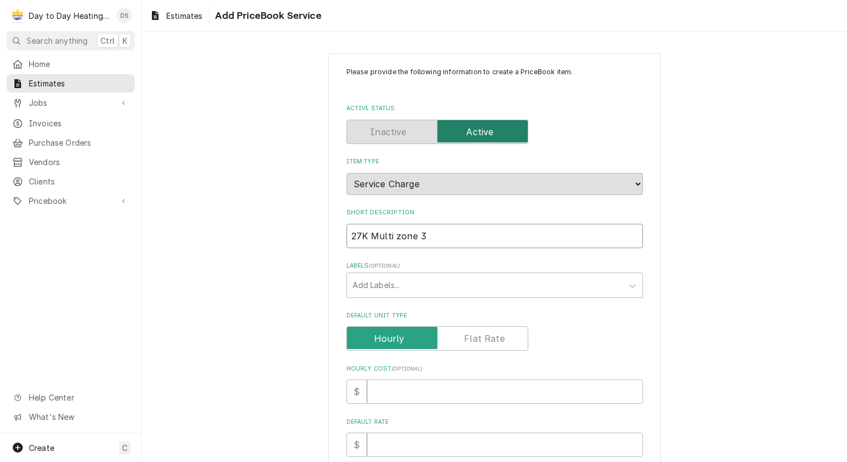
type input "27K Multi zone 3 h"
type textarea "x"
type input "27K Multi zone 3 he"
type textarea "x"
type input "27K Multi zone 3 hea"
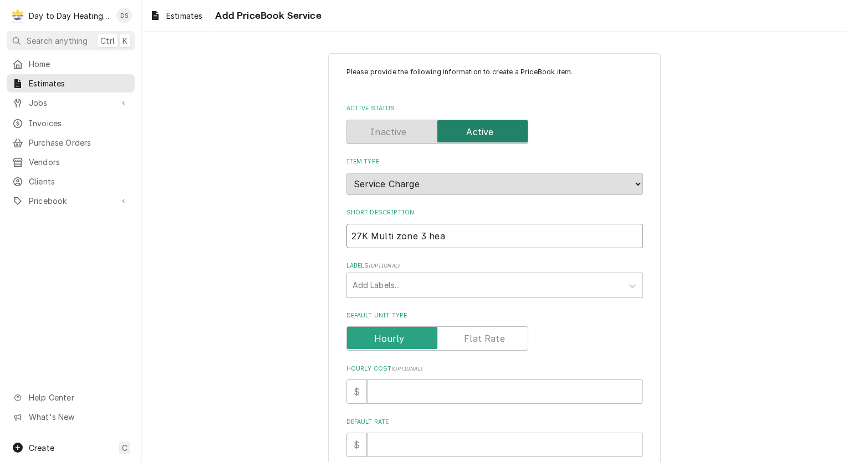
type textarea "x"
type input "27K Multi zone 3 head"
type textarea "x"
type input "27K Multi zone 3 head"
type textarea "x"
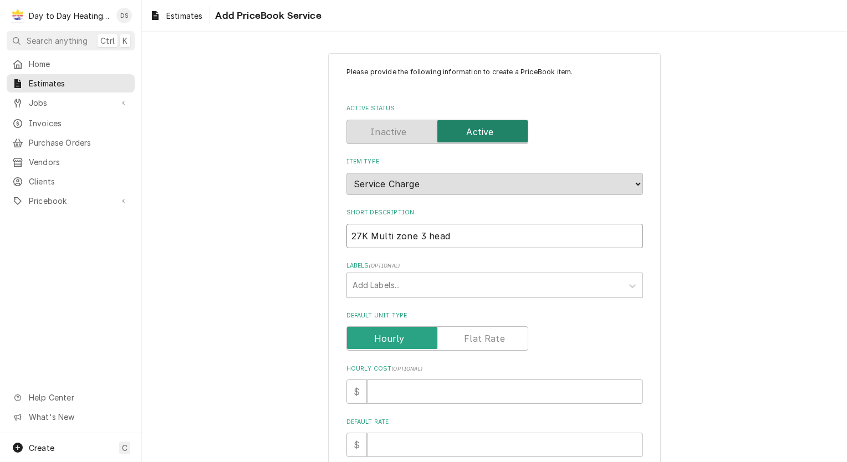
type input "27K Multi zone 3 head u"
type textarea "x"
type input "27K Multi zone 3 head un"
type textarea "x"
type input "27K Multi zone 3 head uni"
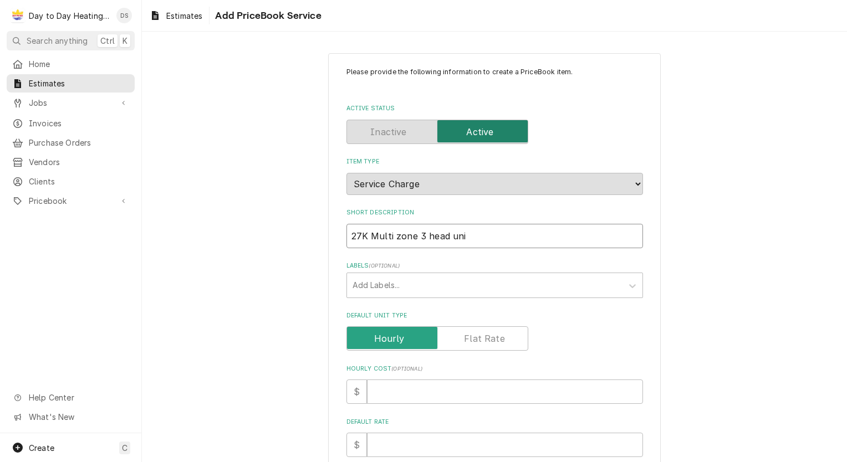
type textarea "x"
type input "27K Multi zone 3 head unit"
type textarea "x"
type input "27K Multi zone 3 head unitr"
type textarea "x"
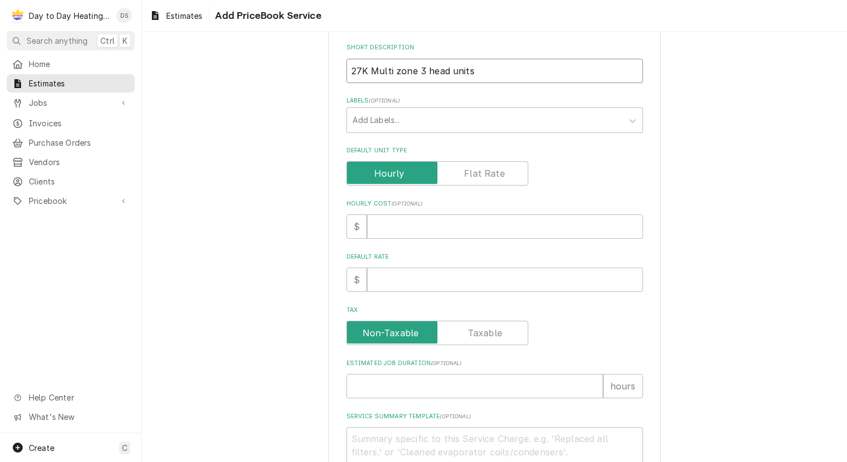
scroll to position [166, 0]
click at [460, 171] on input "Default Unit Type" at bounding box center [437, 172] width 172 height 24
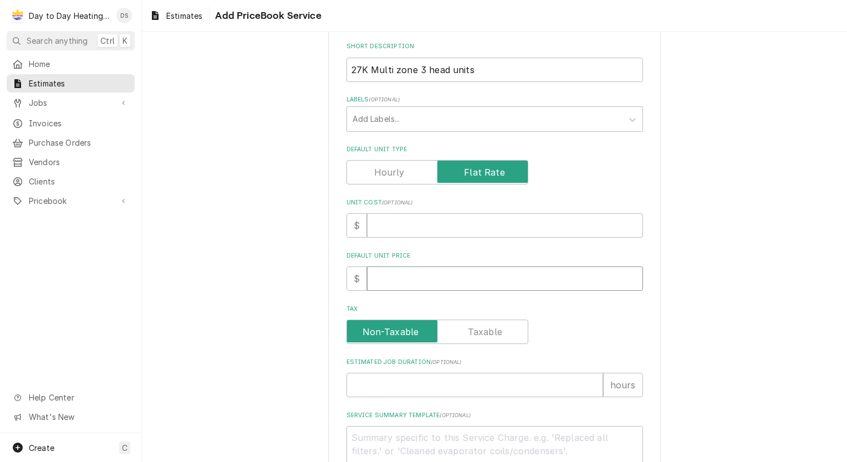
click at [406, 274] on input "Default Unit Price" at bounding box center [505, 279] width 276 height 24
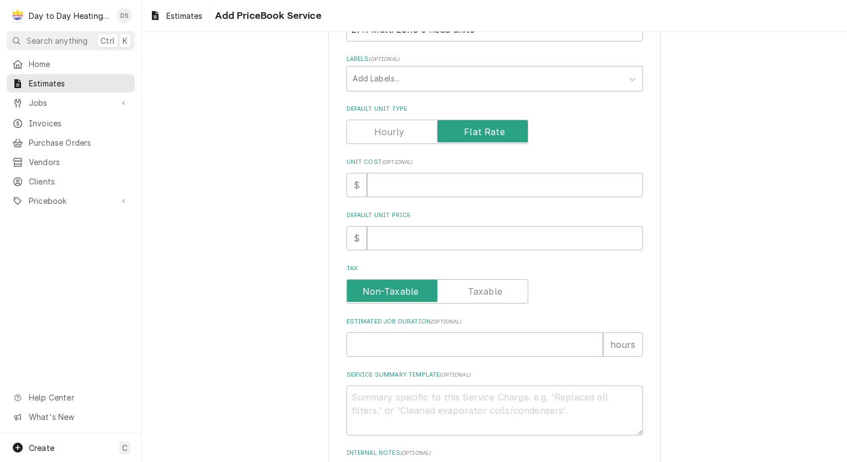
scroll to position [222, 0]
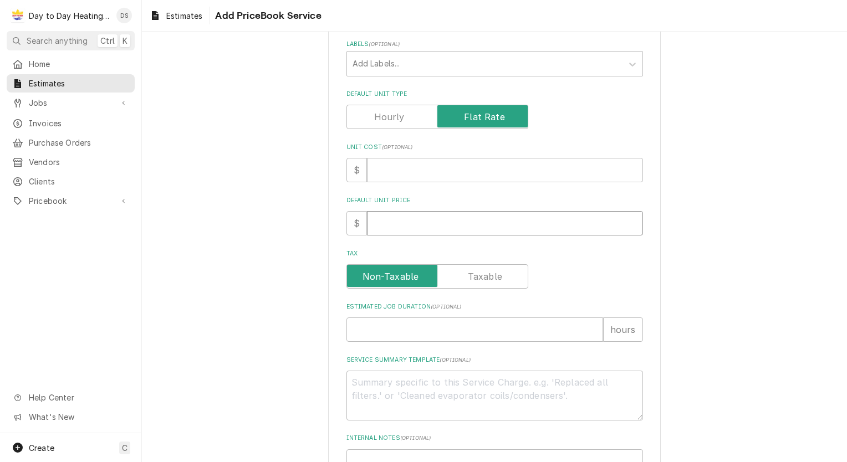
click at [390, 228] on input "Default Unit Price" at bounding box center [505, 223] width 276 height 24
click at [397, 229] on input "Default Unit Price" at bounding box center [505, 223] width 276 height 24
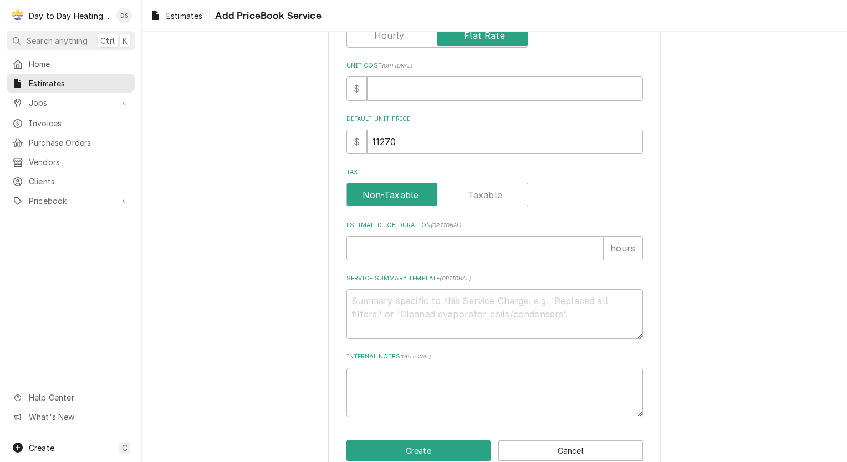
scroll to position [324, 0]
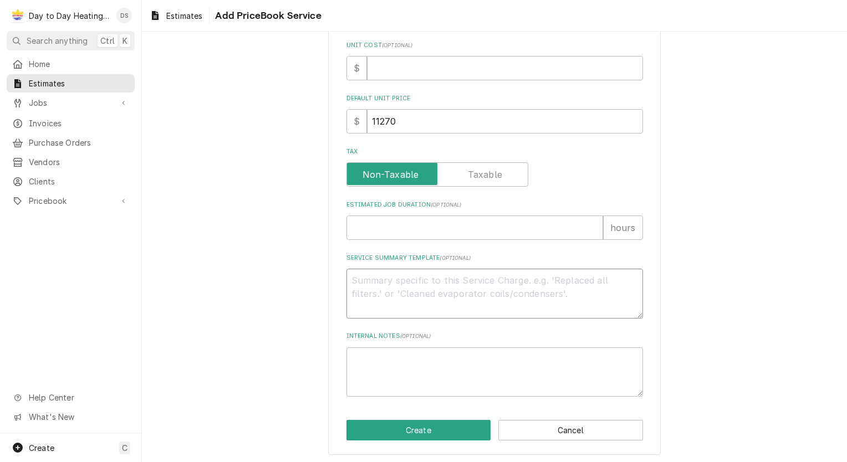
click at [355, 290] on textarea "Service Summary Template ( optional )" at bounding box center [494, 294] width 296 height 50
click at [371, 299] on textarea "Equipment:" at bounding box center [494, 294] width 296 height 50
paste textarea "313 QOM27H2BM3A INNOVAIR 27000 BTU HEAT PUMP 3 MULTI ZONE OUTDOOR UNIT"
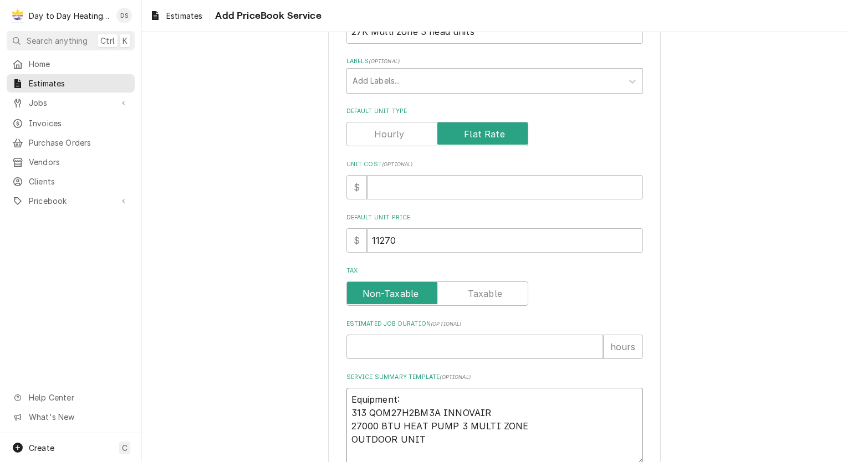
scroll to position [332, 0]
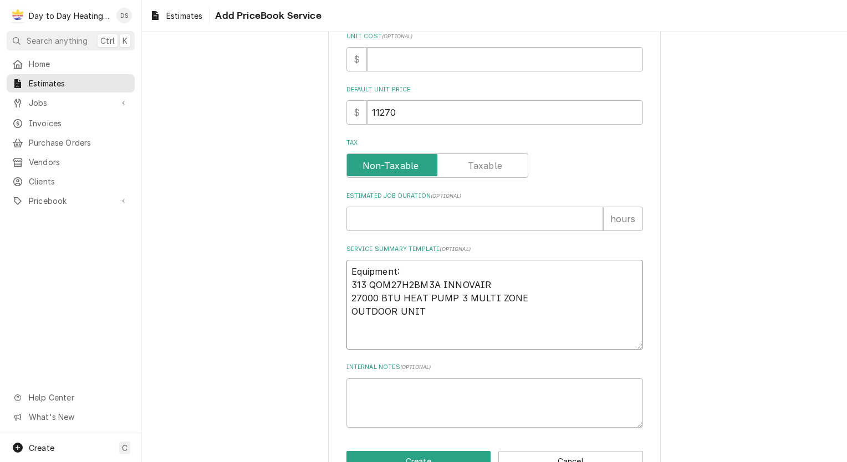
click at [361, 331] on textarea "Equipment: 313 QOM27H2BM3A INNOVAIR 27000 BTU HEAT PUMP 3 MULTI ZONE OUTDOOR UN…" at bounding box center [494, 305] width 296 height 90
paste textarea "QHW07H2UZRA INNOVAIR HIGH WALL INDOOR UNIT 7000BTU"
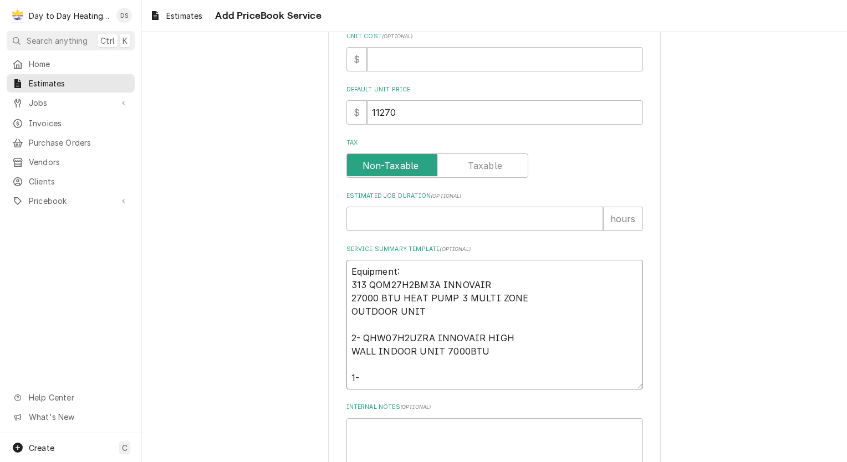
click at [368, 373] on textarea "Equipment: 313 QOM27H2BM3A INNOVAIR 27000 BTU HEAT PUMP 3 MULTI ZONE OUTDOOR UN…" at bounding box center [494, 325] width 296 height 130
paste textarea "QHW12H2UZRA INNOVAIR HIGH WALL INDOOR UNIT 12000"
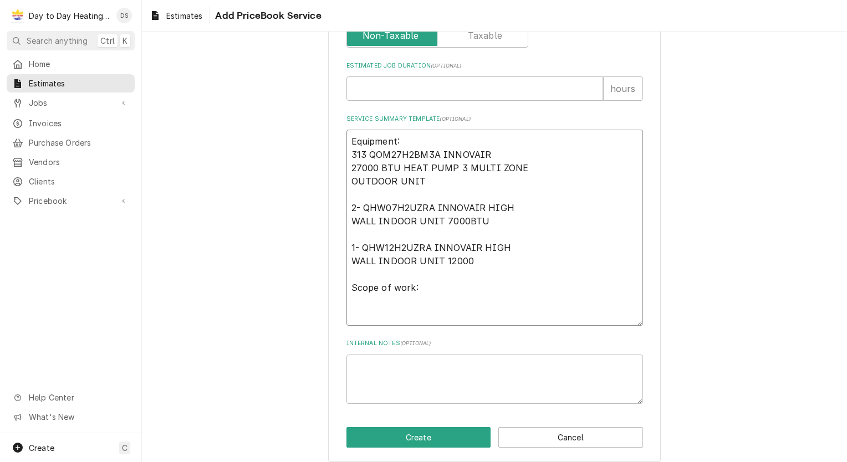
scroll to position [470, 0]
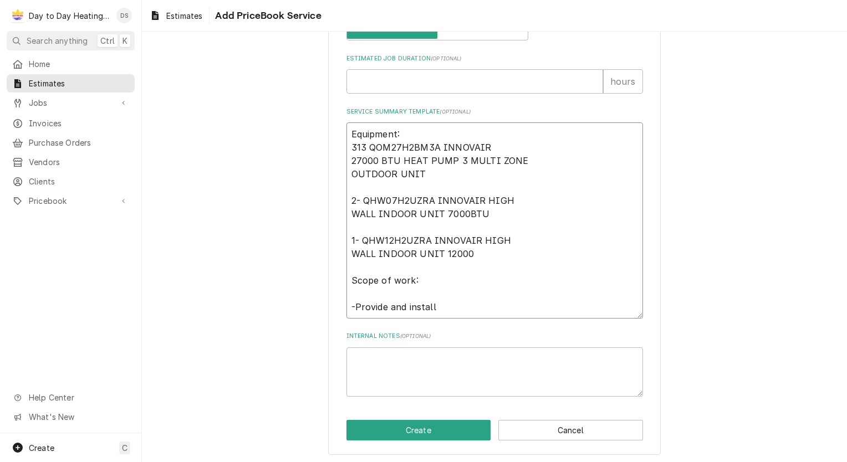
drag, startPoint x: 345, startPoint y: 158, endPoint x: 497, endPoint y: 170, distance: 151.7
click at [497, 170] on textarea "Equipment: 313 QOM27H2BM3A INNOVAIR 27000 BTU HEAT PUMP 3 MULTI ZONE OUTDOOR UN…" at bounding box center [494, 220] width 296 height 196
click at [436, 303] on textarea "Equipment: 313 QOM27H2BM3A INNOVAIR 27000 BTU HEAT PUMP 3 MULTI ZONE OUTDOOR UN…" at bounding box center [494, 220] width 296 height 196
paste textarea "27000 BTU HEAT PUMP 3 MULTI ZONE OUTDOOR UNIT"
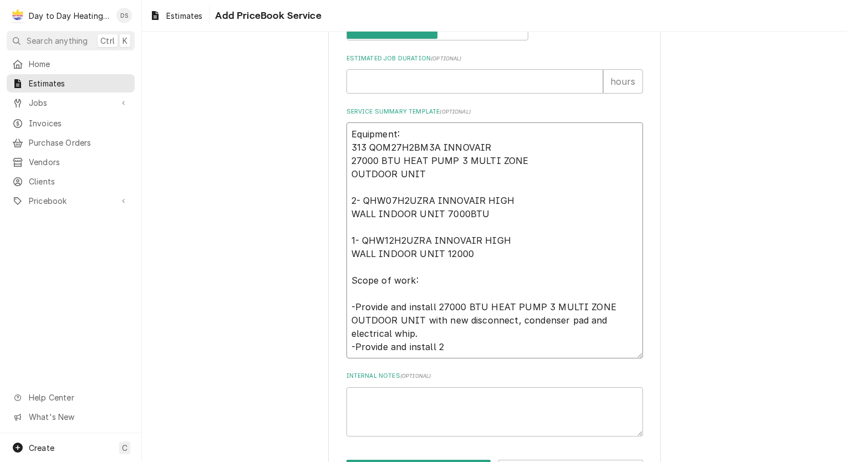
drag, startPoint x: 346, startPoint y: 212, endPoint x: 488, endPoint y: 209, distance: 142.4
click at [488, 209] on textarea "Equipment: 313 QOM27H2BM3A INNOVAIR 27000 BTU HEAT PUMP 3 MULTI ZONE OUTDOOR UN…" at bounding box center [494, 240] width 296 height 236
drag, startPoint x: 459, startPoint y: 212, endPoint x: 447, endPoint y: 203, distance: 14.6
click at [447, 203] on textarea "Equipment: 313 QOM27H2BM3A INNOVAIR 27000 BTU HEAT PUMP 3 MULTI ZONE OUTDOOR UN…" at bounding box center [494, 240] width 296 height 236
drag, startPoint x: 390, startPoint y: 210, endPoint x: 538, endPoint y: 211, distance: 148.5
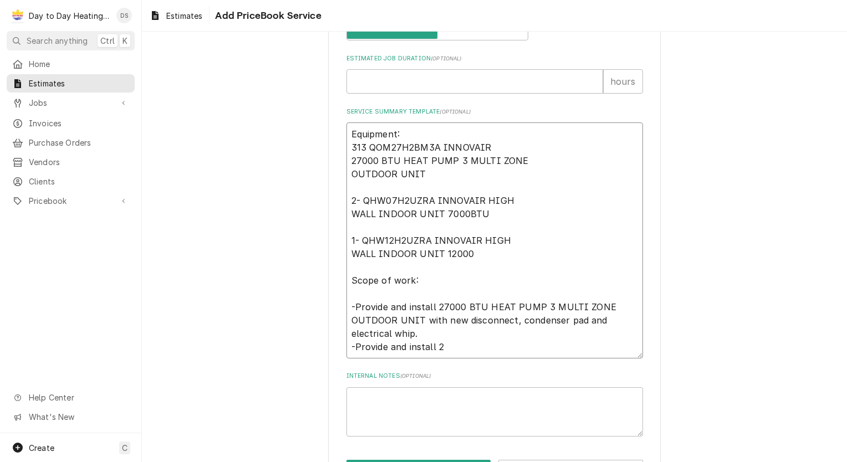
click at [538, 211] on textarea "Equipment: 313 QOM27H2BM3A INNOVAIR 27000 BTU HEAT PUMP 3 MULTI ZONE OUTDOOR UN…" at bounding box center [494, 240] width 296 height 236
click at [443, 345] on textarea "Equipment: 313 QOM27H2BM3A INNOVAIR 27000 BTU HEAT PUMP 3 MULTI ZONE OUTDOOR UN…" at bounding box center [494, 240] width 296 height 236
paste textarea "WALL INDOOR UNIT 7000BTU"
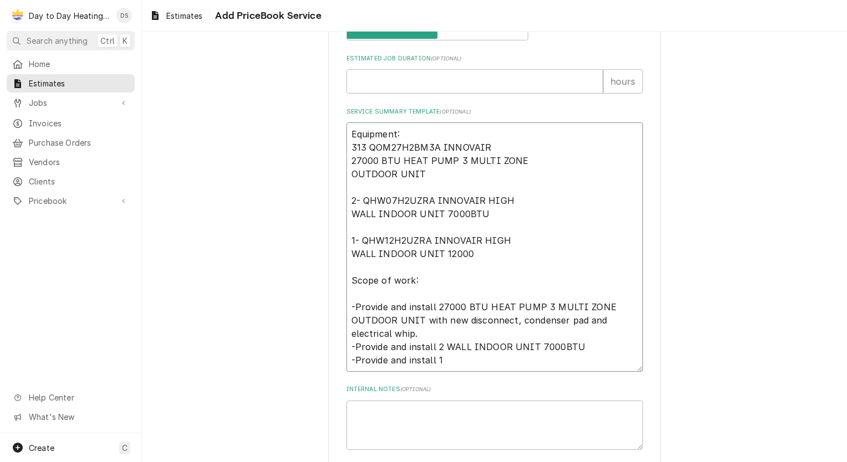
drag, startPoint x: 348, startPoint y: 252, endPoint x: 468, endPoint y: 248, distance: 119.7
click at [468, 248] on textarea "Equipment: 313 QOM27H2BM3A INNOVAIR 27000 BTU HEAT PUMP 3 MULTI ZONE OUTDOOR UN…" at bounding box center [494, 246] width 296 height 249
click at [448, 357] on textarea "Equipment: 313 QOM27H2BM3A INNOVAIR 27000 BTU HEAT PUMP 3 MULTI ZONE OUTDOOR UN…" at bounding box center [494, 246] width 296 height 249
paste textarea "WALL INDOOR UNIT 12000"
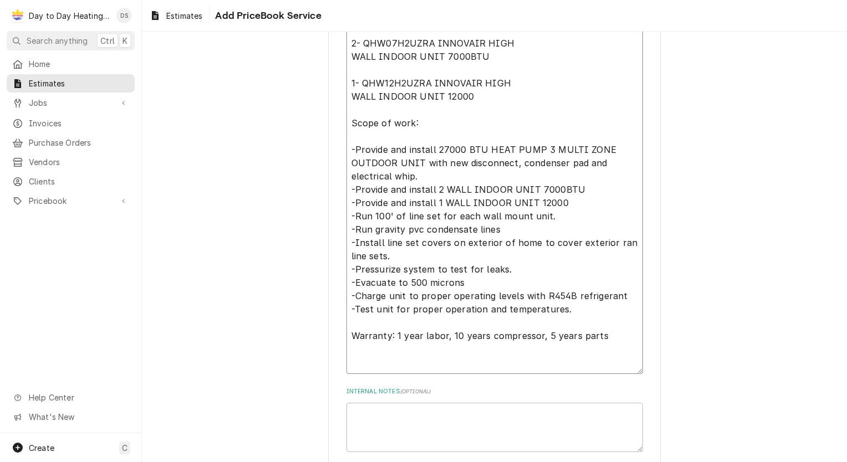
scroll to position [683, 0]
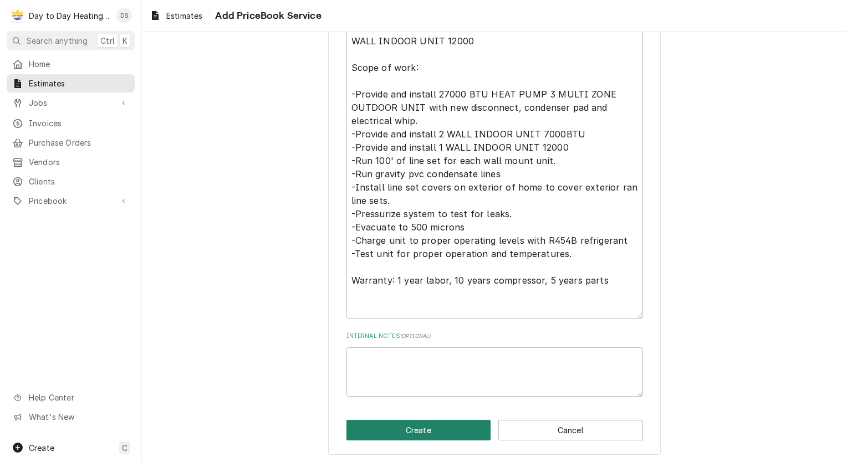
click at [395, 423] on button "Create" at bounding box center [418, 430] width 145 height 21
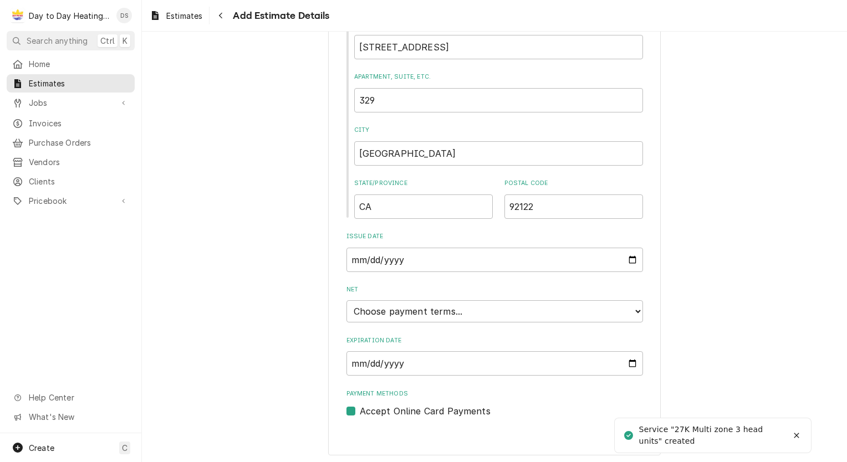
scroll to position [621, 0]
click at [627, 361] on input "Expiration Date" at bounding box center [494, 363] width 296 height 24
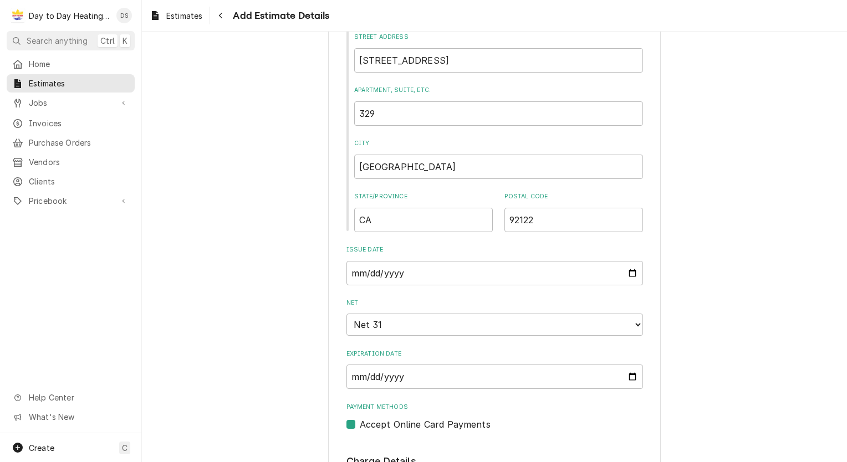
scroll to position [682, 0]
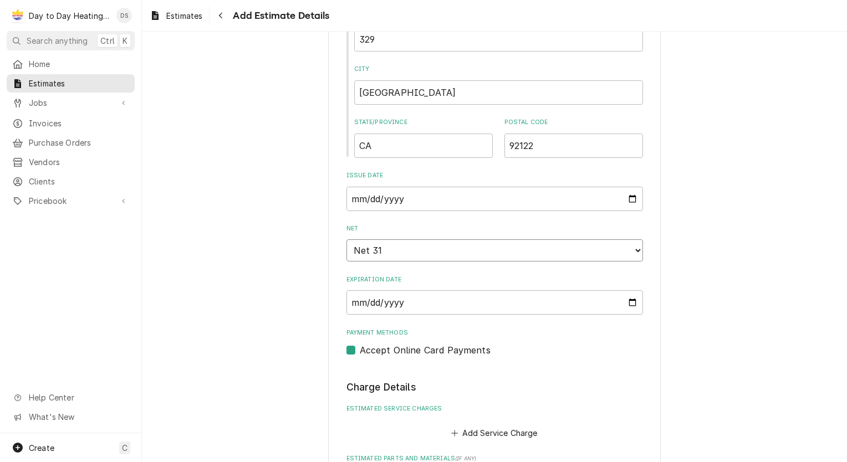
click at [634, 249] on select "Choose payment terms... Same Day Net 7 Net 14 Net 21 Net 30 Net 31 Net 45 Net 6…" at bounding box center [494, 250] width 296 height 22
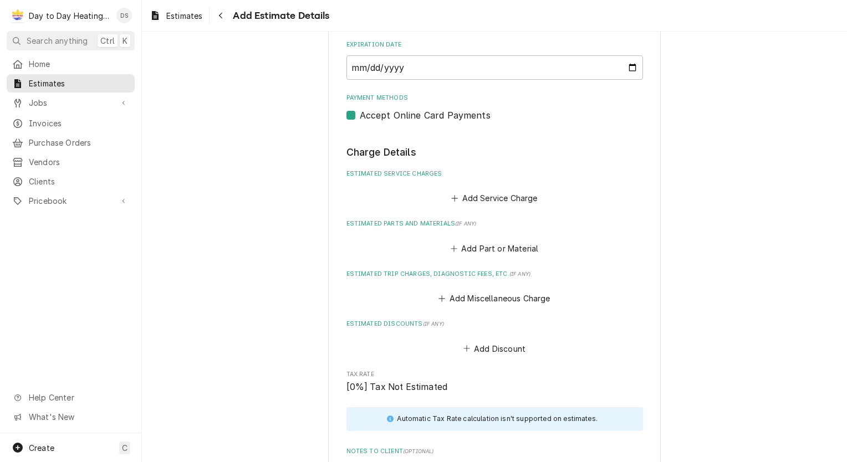
scroll to position [942, 0]
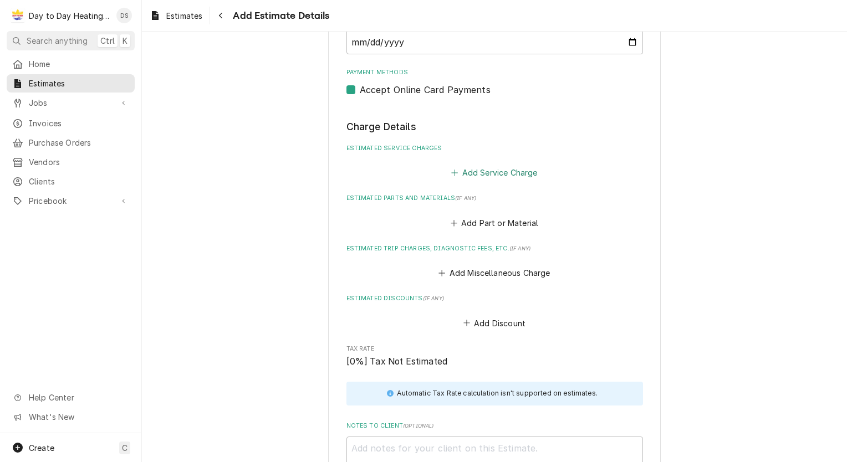
click at [479, 170] on button "Add Service Charge" at bounding box center [494, 173] width 90 height 16
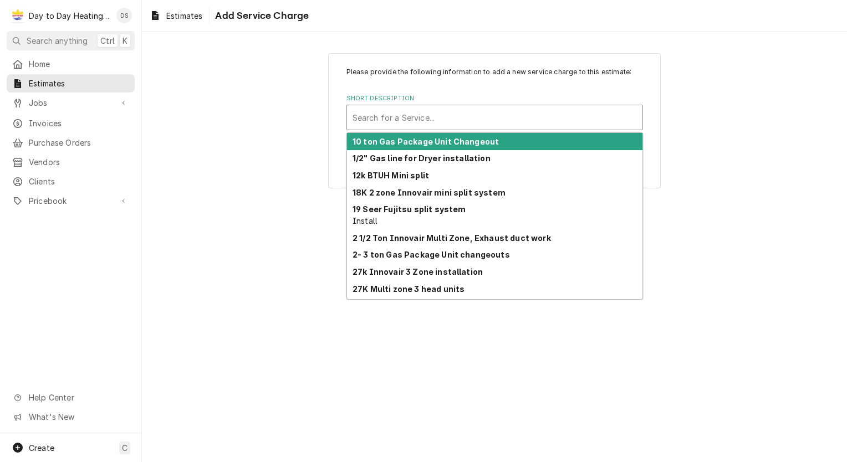
click at [447, 123] on div "Short Description" at bounding box center [494, 118] width 284 height 20
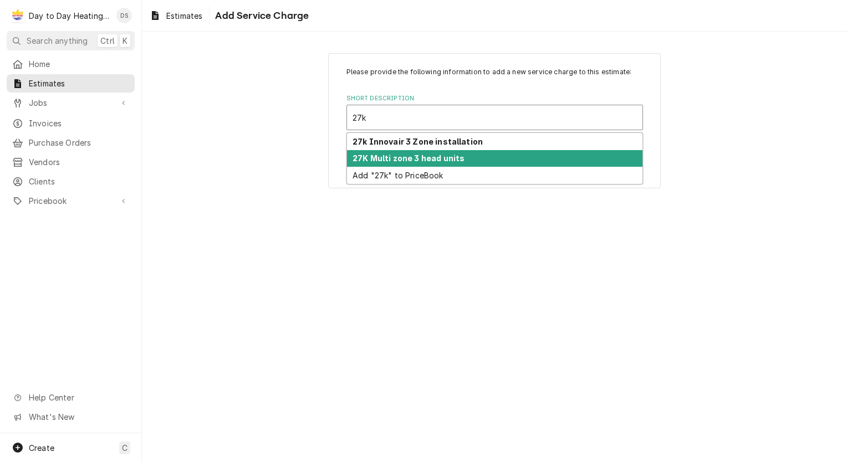
click at [432, 155] on strong "27K Multi zone 3 head units" at bounding box center [408, 157] width 112 height 9
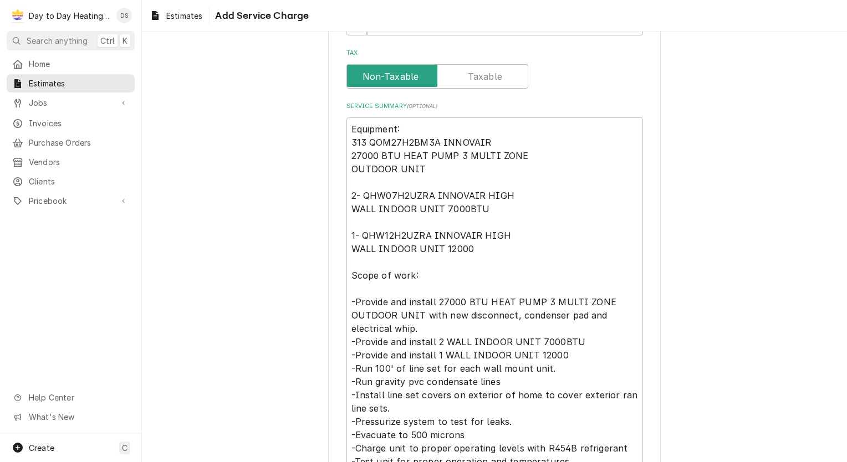
scroll to position [377, 0]
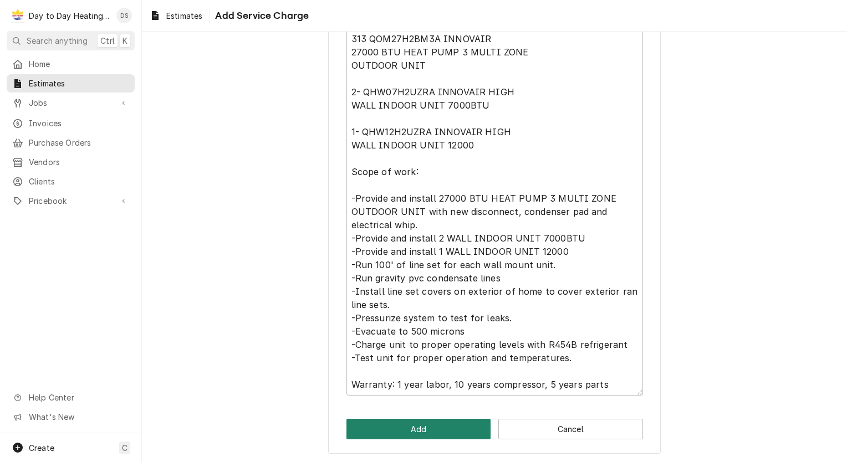
click at [437, 428] on button "Add" at bounding box center [418, 429] width 145 height 21
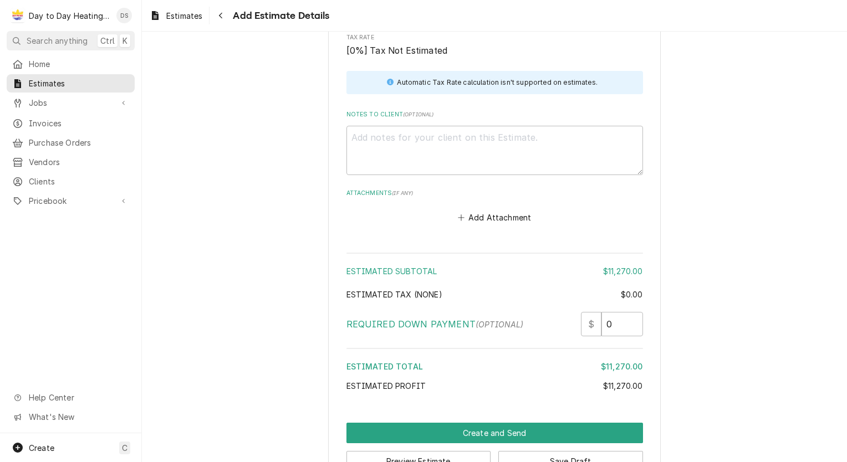
scroll to position [1825, 0]
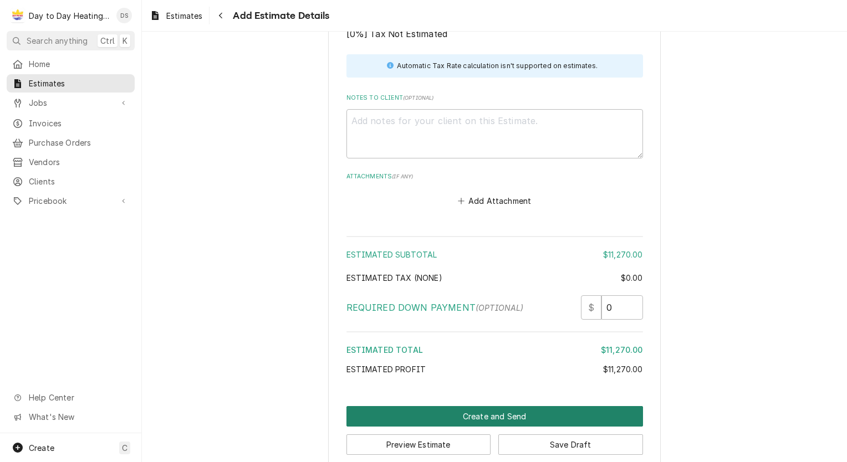
click at [510, 406] on button "Create and Send" at bounding box center [494, 416] width 296 height 21
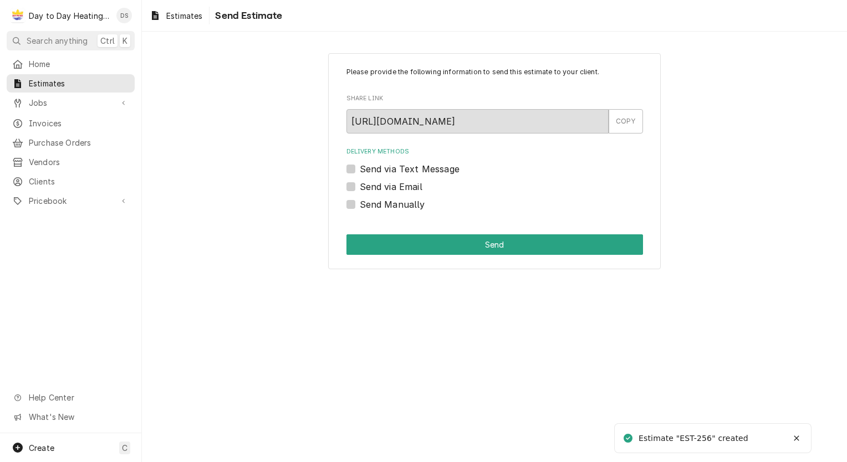
click at [398, 185] on label "Send via Email" at bounding box center [391, 186] width 63 height 13
click at [398, 185] on input "Send via Email" at bounding box center [508, 192] width 296 height 24
checkbox input "true"
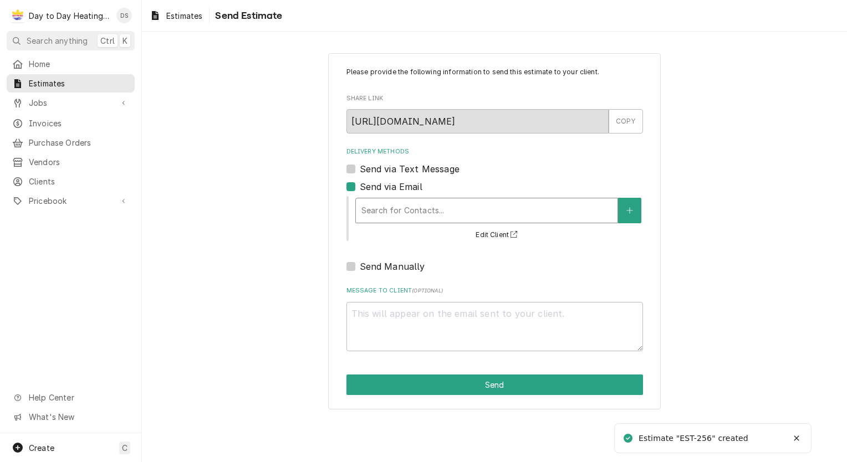
click at [396, 206] on div "Delivery Methods" at bounding box center [486, 211] width 250 height 20
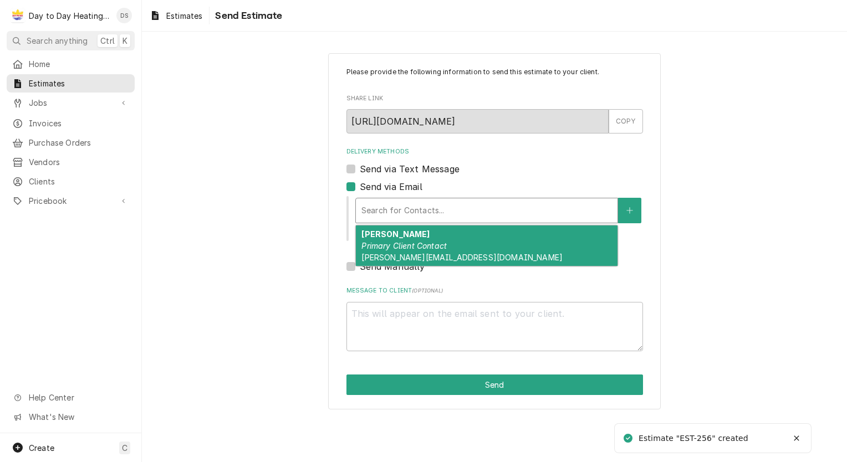
click at [399, 238] on div "Richard Montano Primary Client Contact Richard@liftingmountains.com" at bounding box center [487, 246] width 262 height 40
type textarea "x"
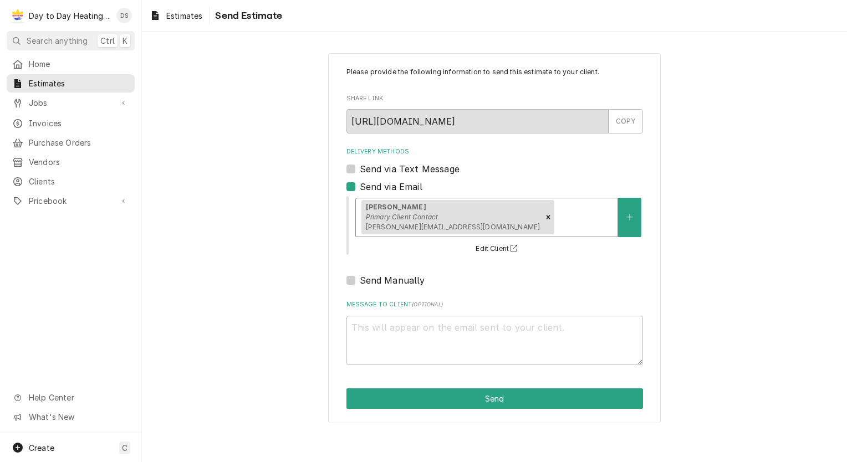
click at [395, 170] on label "Send via Text Message" at bounding box center [410, 168] width 100 height 13
click at [395, 170] on input "Send via Text Message" at bounding box center [508, 174] width 296 height 24
checkbox input "true"
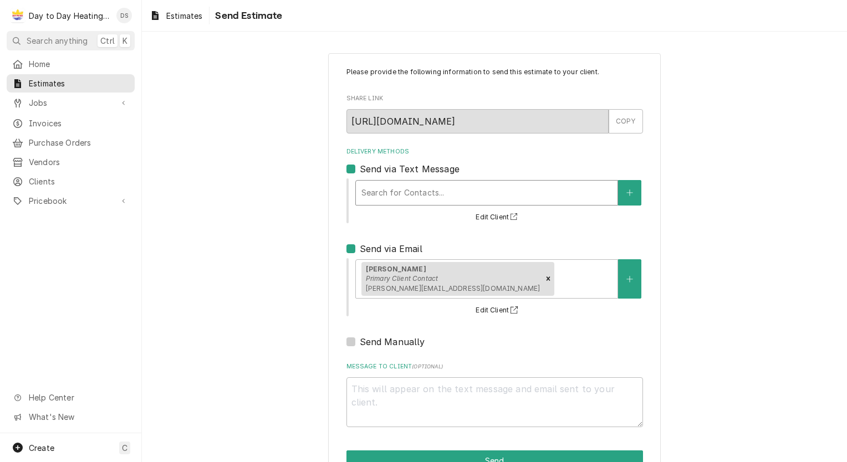
click at [395, 200] on div "Delivery Methods" at bounding box center [486, 193] width 250 height 20
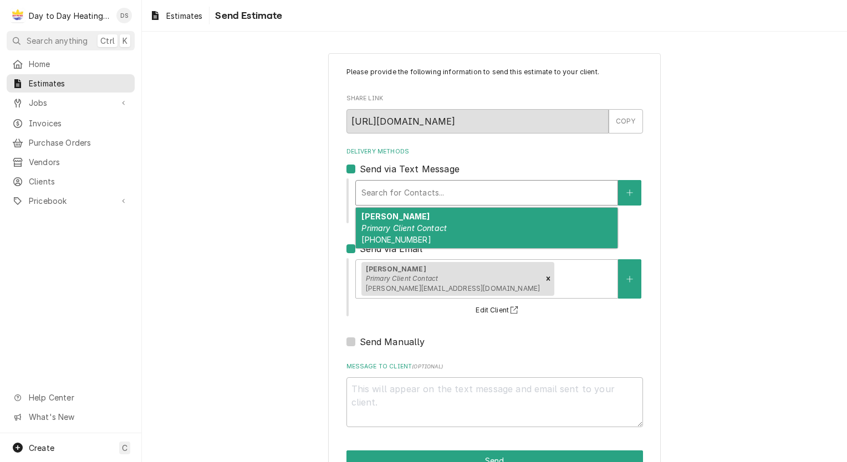
drag, startPoint x: 397, startPoint y: 218, endPoint x: 396, endPoint y: 233, distance: 15.0
click at [397, 219] on strong "[PERSON_NAME]" at bounding box center [395, 216] width 68 height 9
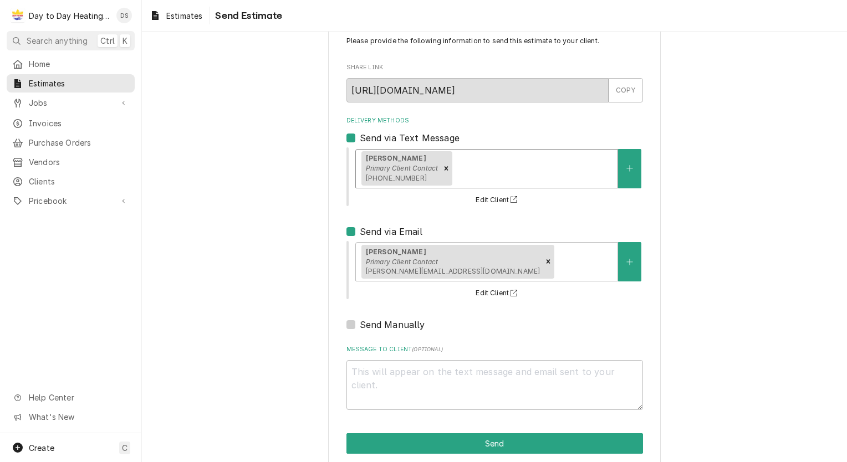
scroll to position [45, 0]
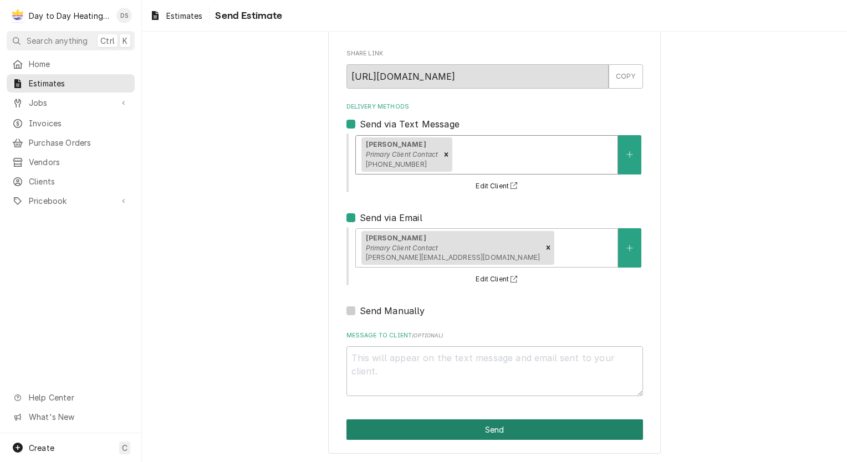
click at [452, 421] on button "Send" at bounding box center [494, 429] width 296 height 21
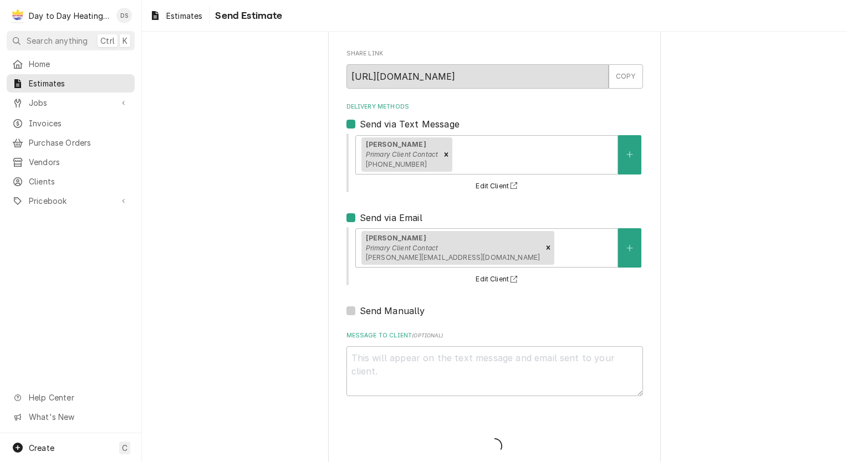
type textarea "x"
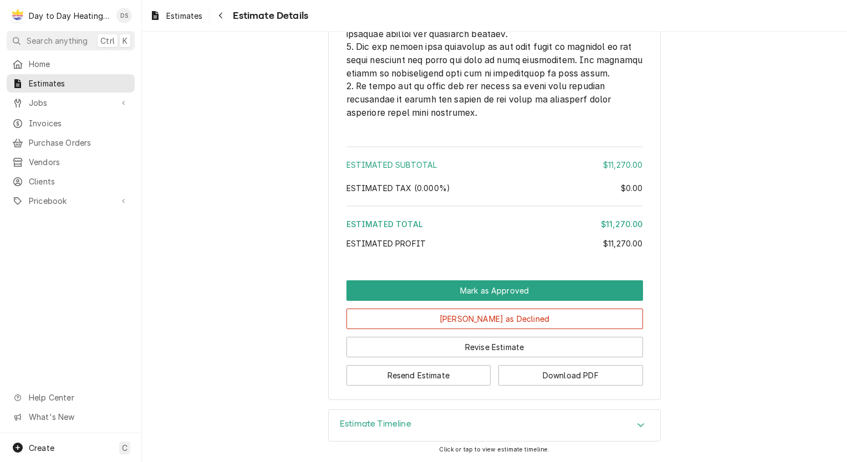
scroll to position [2804, 0]
click at [498, 351] on button "Revise Estimate" at bounding box center [494, 347] width 296 height 21
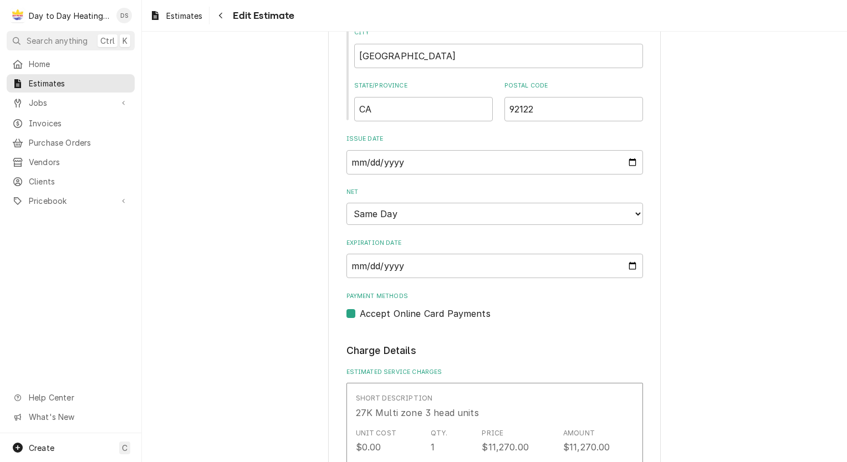
scroll to position [720, 0]
click at [628, 264] on input "[DATE]" at bounding box center [494, 264] width 296 height 24
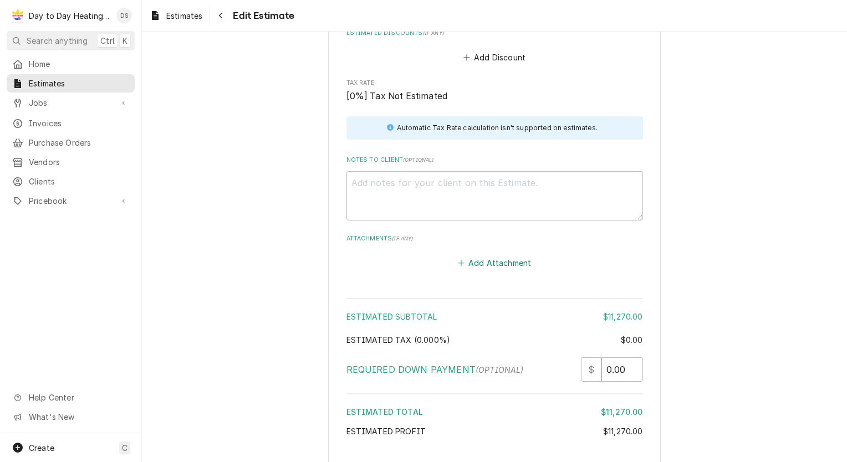
scroll to position [1849, 0]
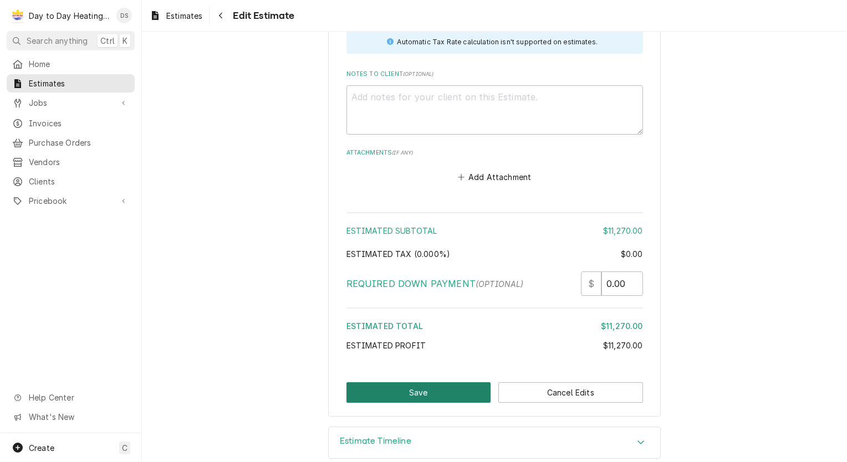
click at [447, 382] on button "Save" at bounding box center [418, 392] width 145 height 21
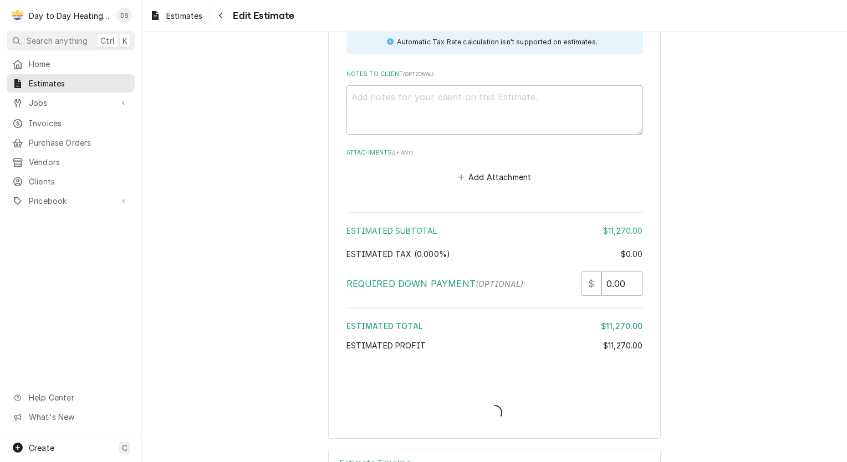
type textarea "x"
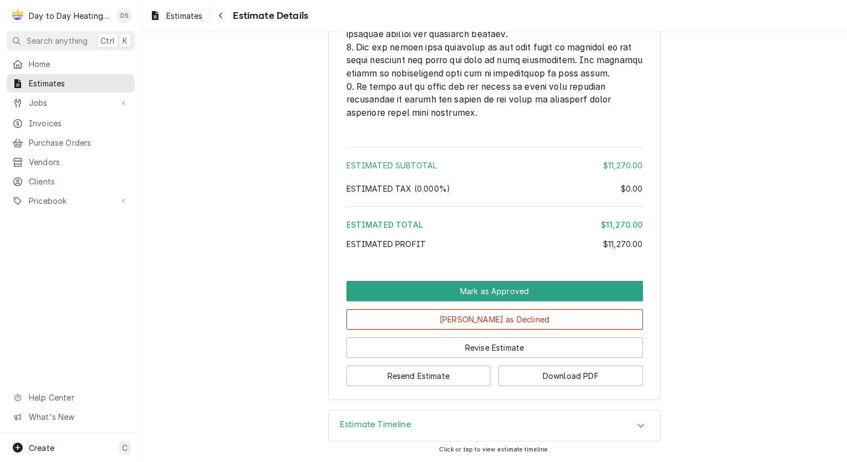
scroll to position [2804, 0]
